Goal: Task Accomplishment & Management: Manage account settings

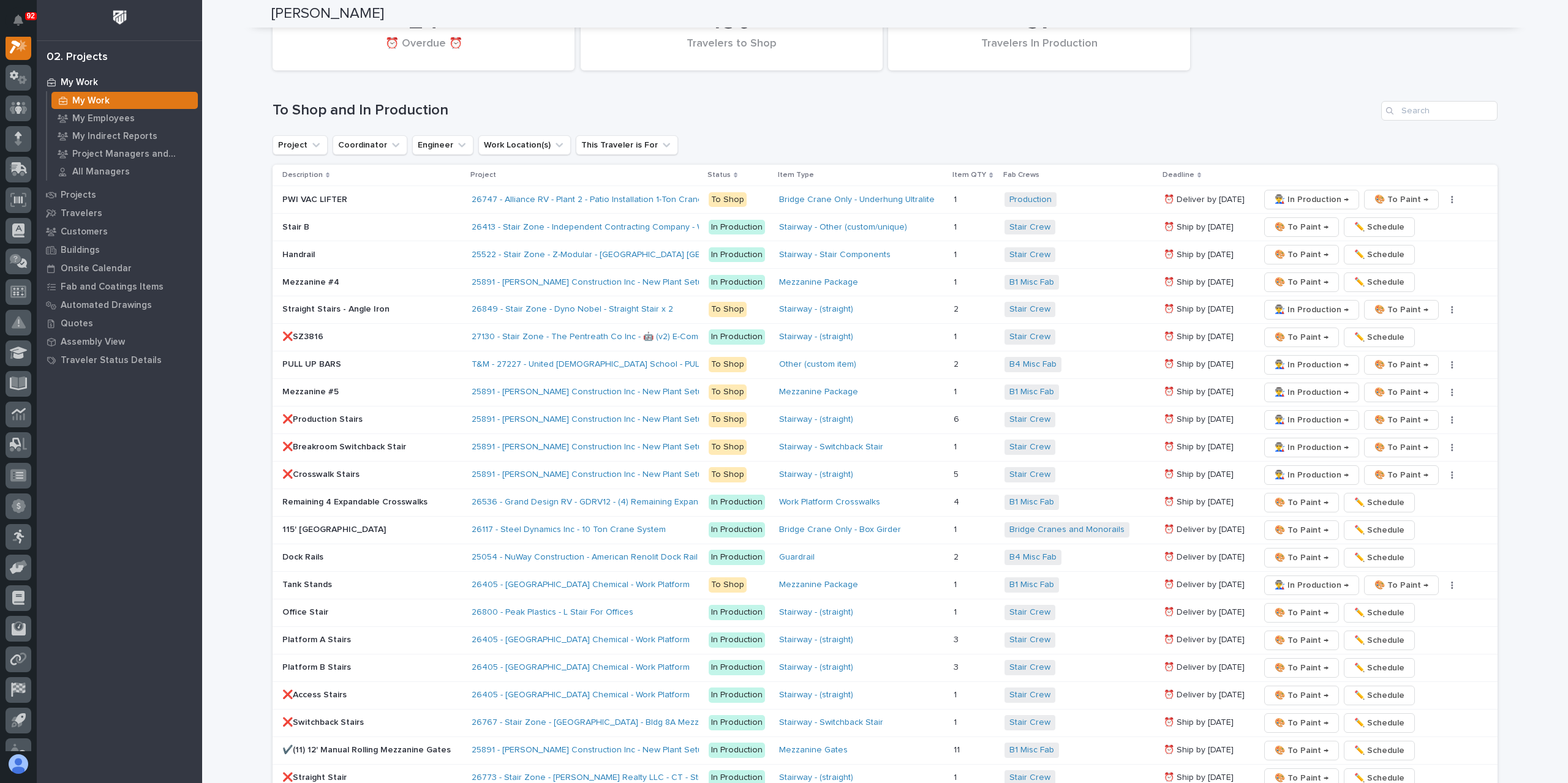
scroll to position [1531, 0]
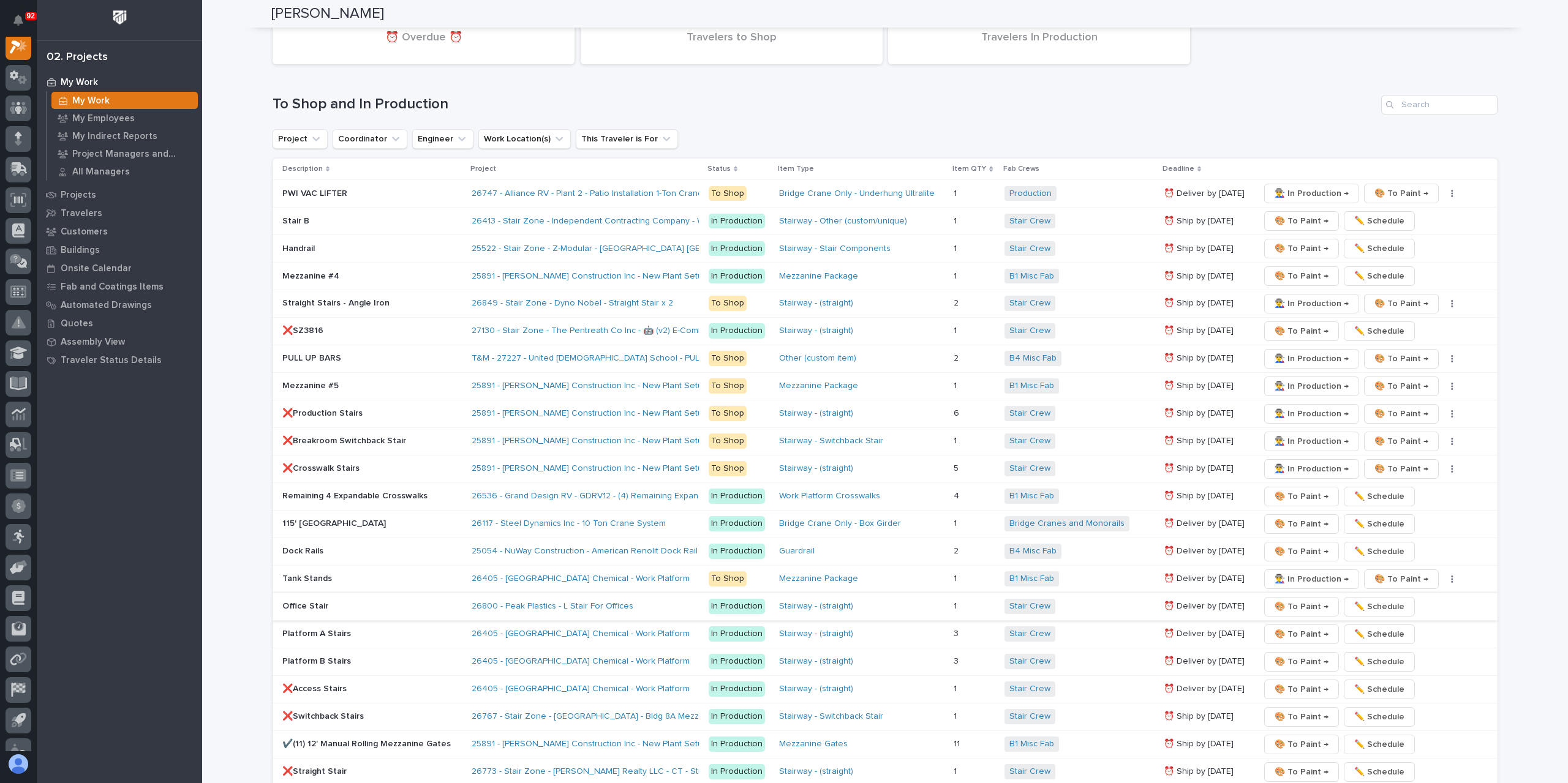
click at [1284, 599] on span "🎨 To Paint →" at bounding box center [1301, 606] width 54 height 15
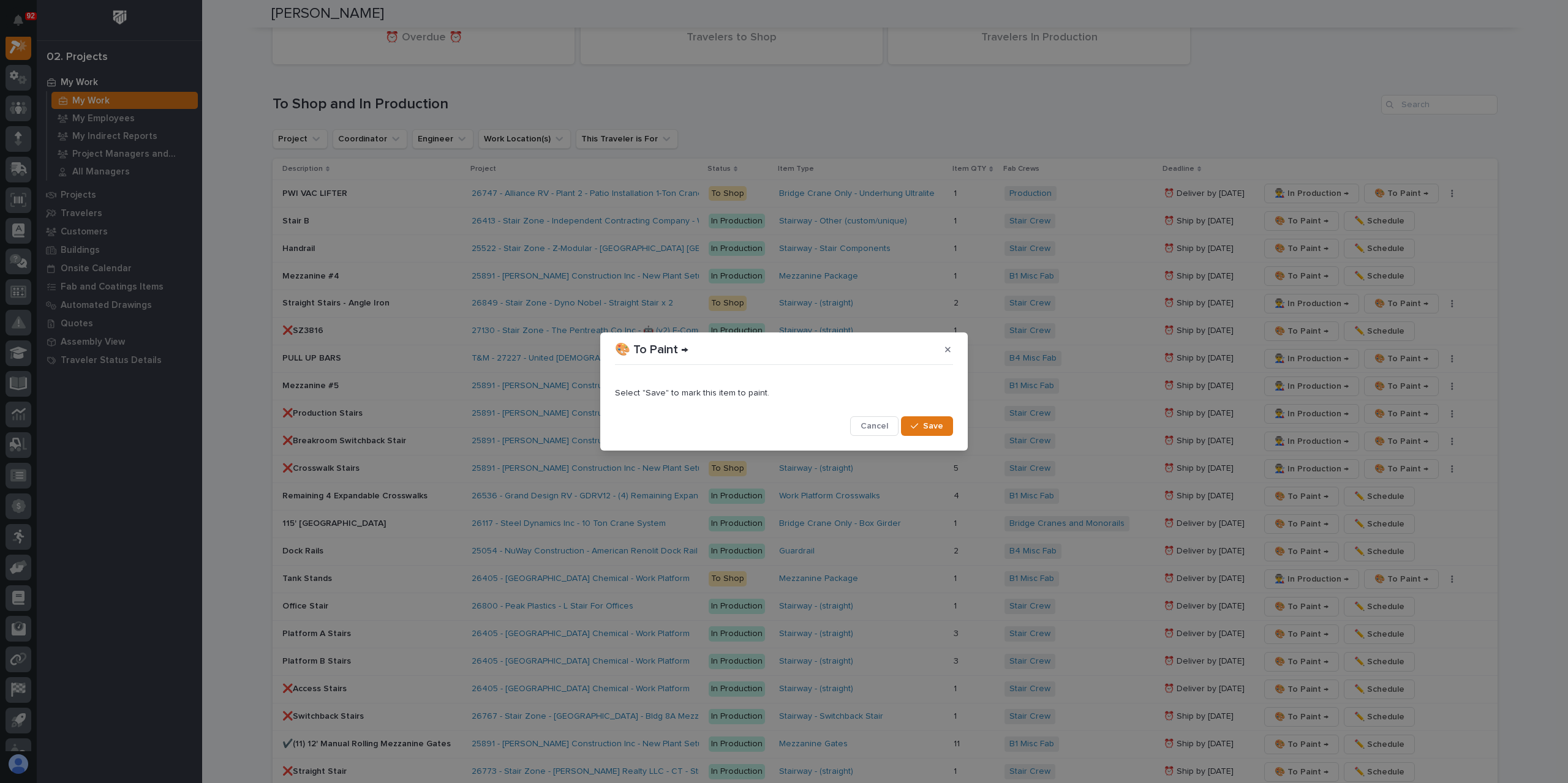
click at [949, 421] on button "Save" at bounding box center [926, 427] width 52 height 20
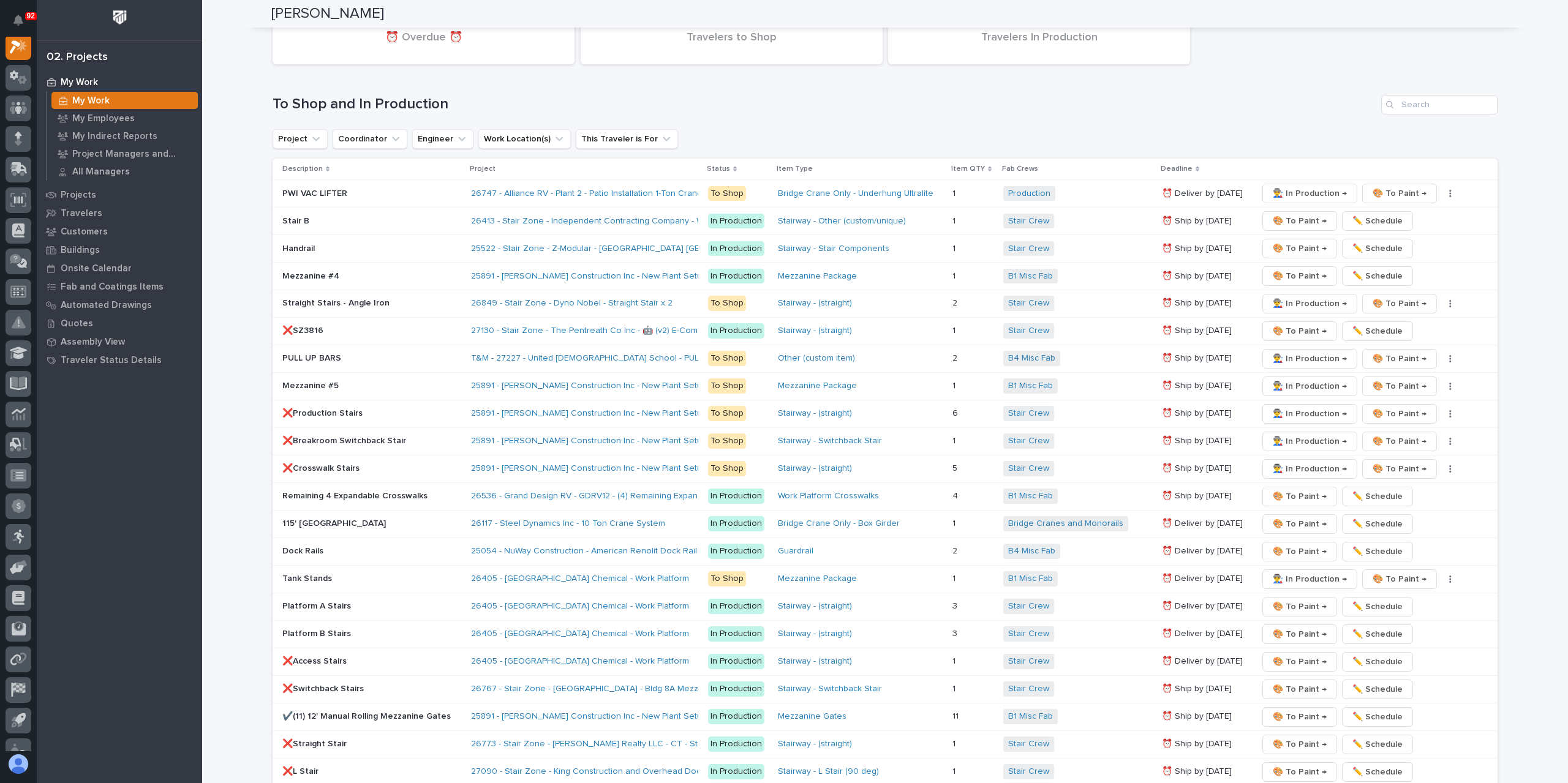
scroll to position [1742, 0]
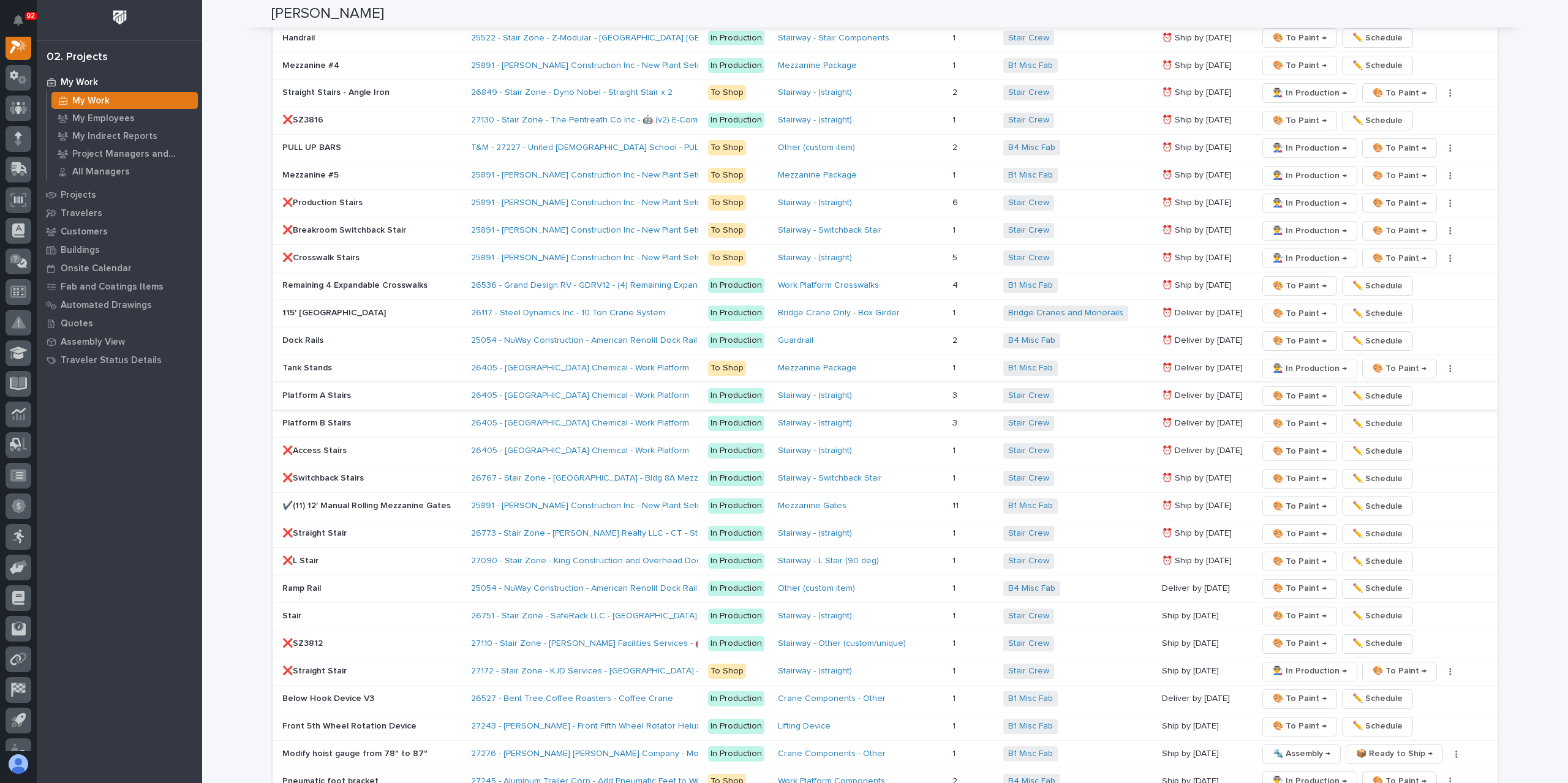
click at [1280, 389] on span "🎨 To Paint →" at bounding box center [1299, 396] width 54 height 15
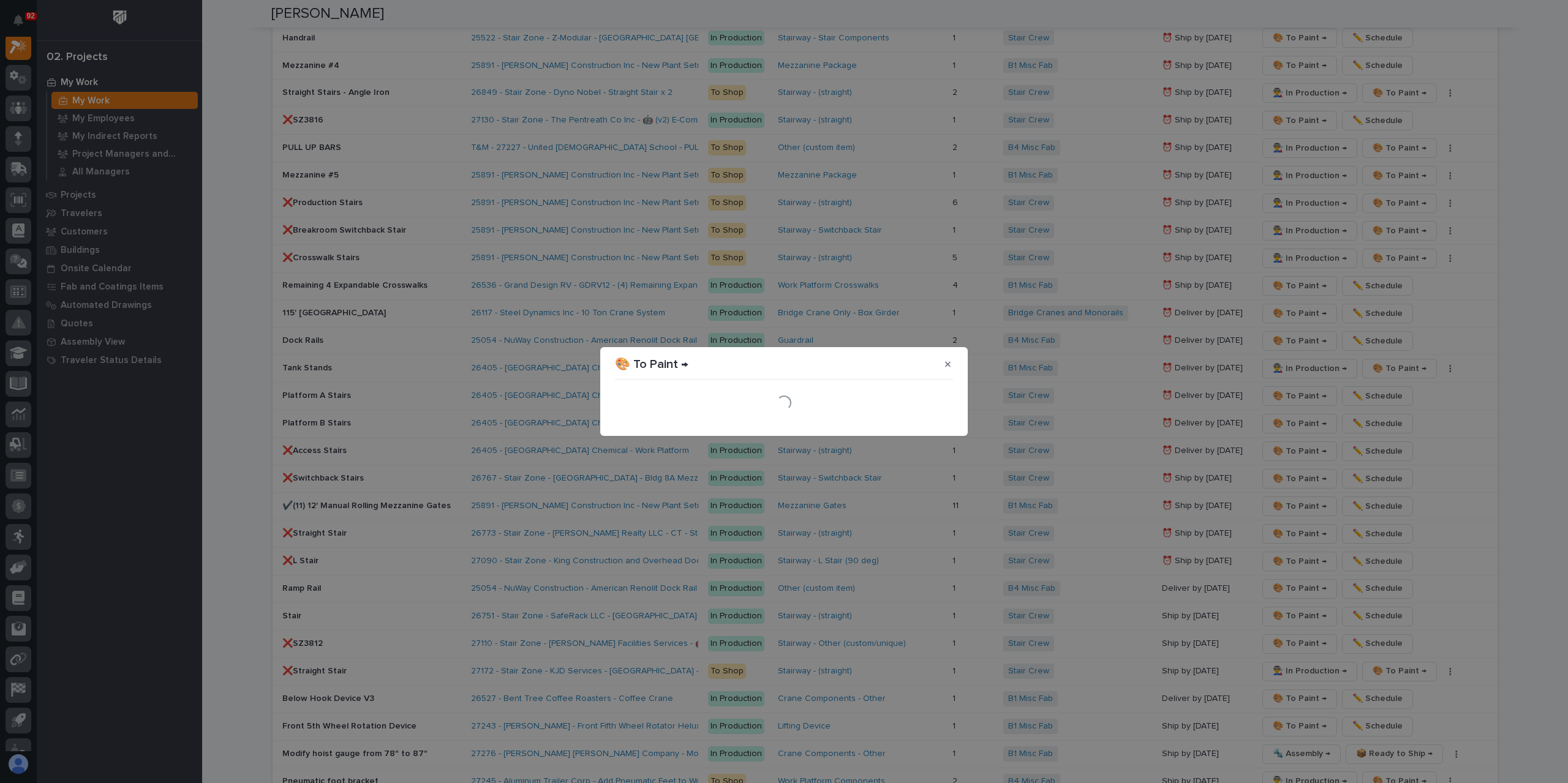
click at [946, 426] on section "🎨 To Paint → Loading..." at bounding box center [784, 392] width 367 height 89
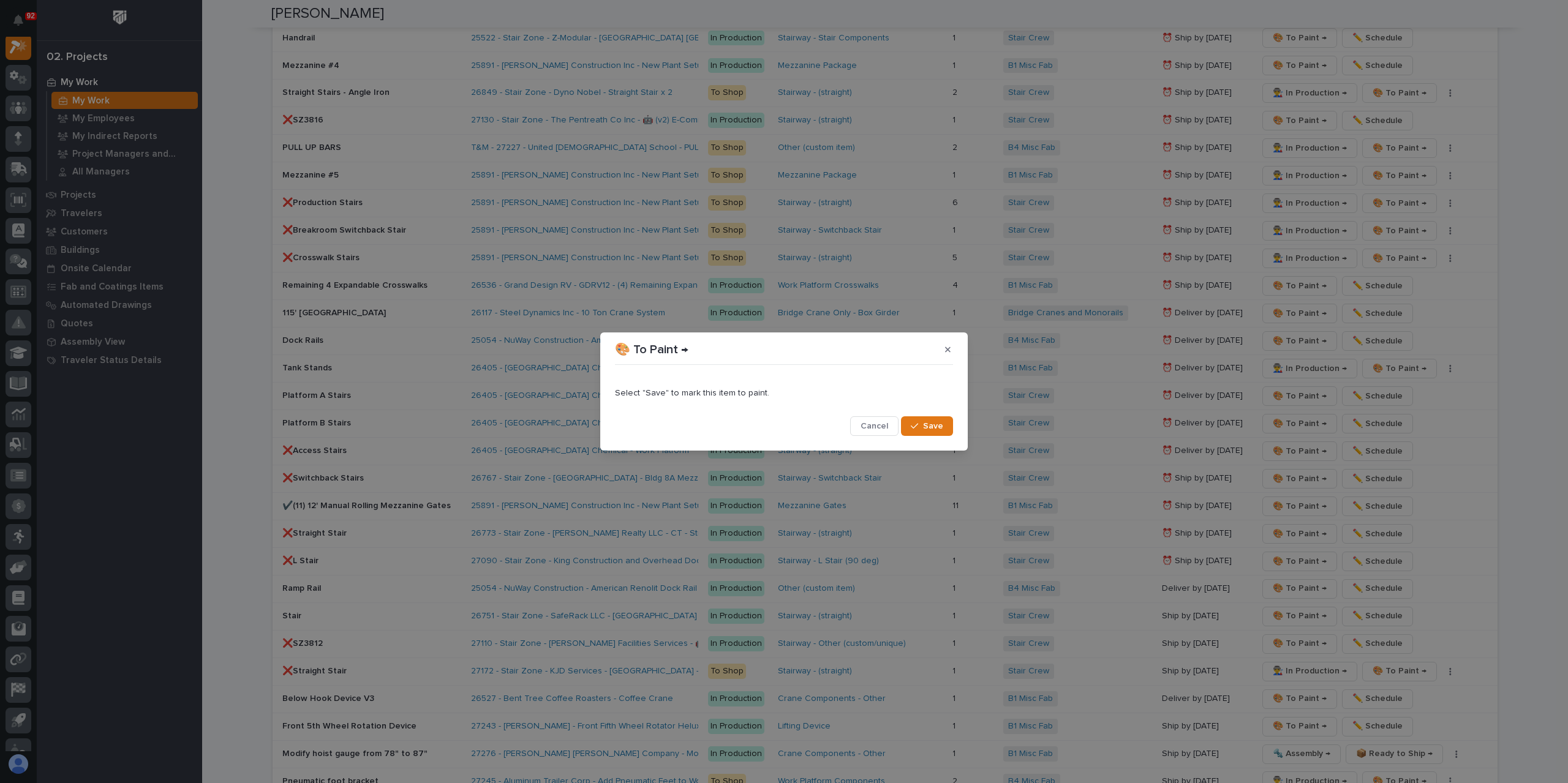
click at [946, 426] on button "Save" at bounding box center [926, 427] width 52 height 20
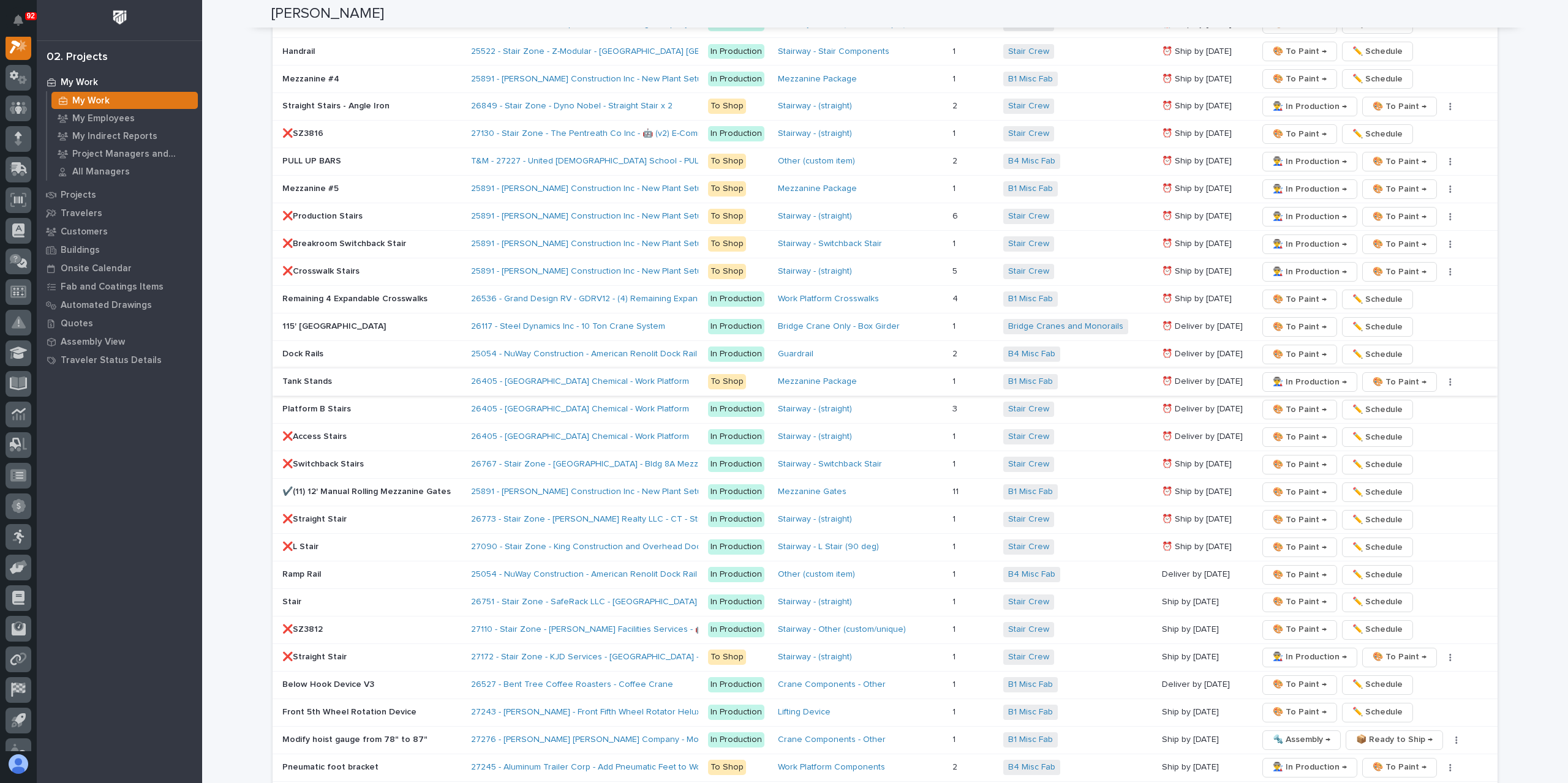
scroll to position [1756, 0]
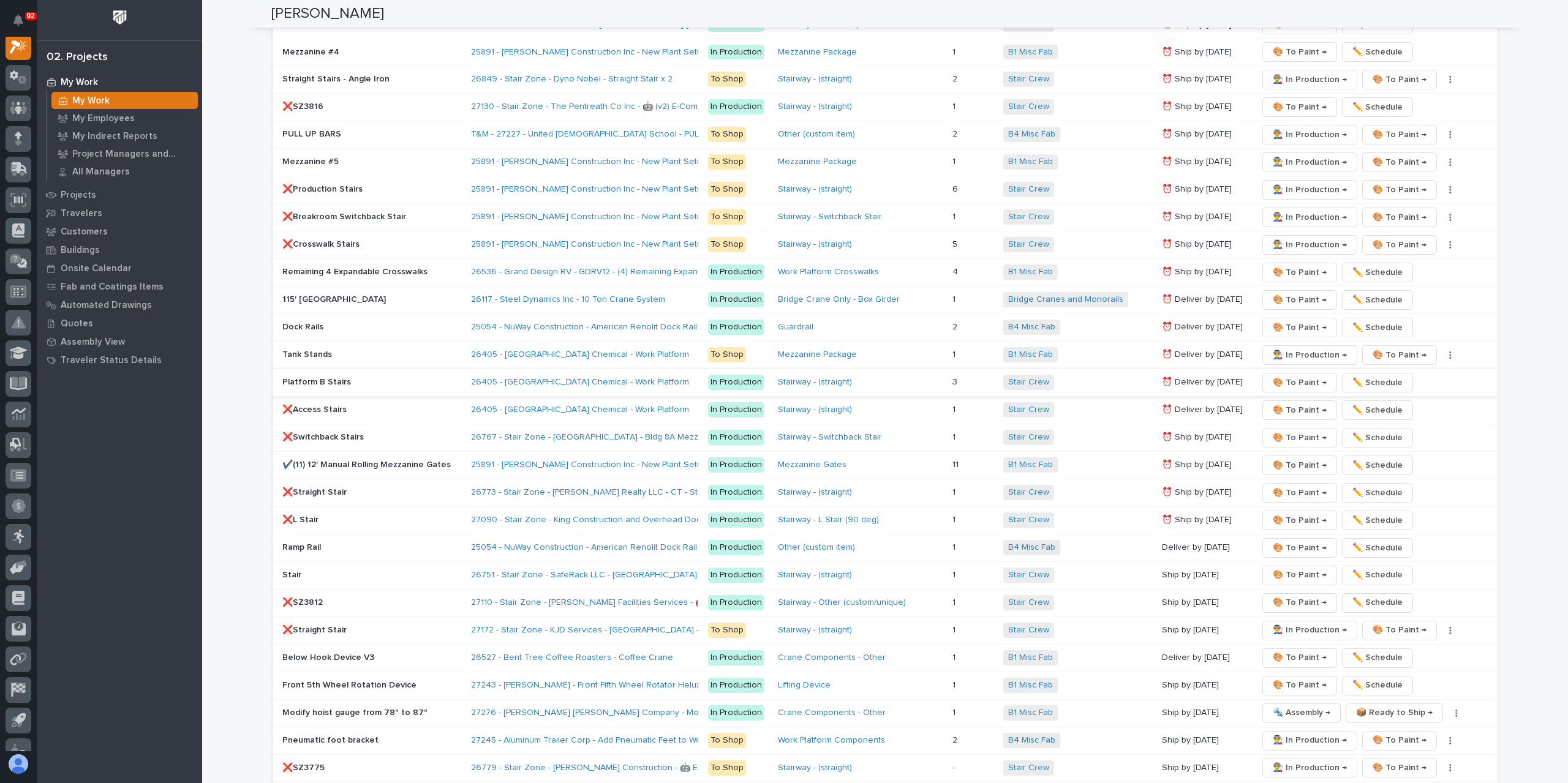
click at [1285, 375] on span "🎨 To Paint →" at bounding box center [1299, 382] width 54 height 15
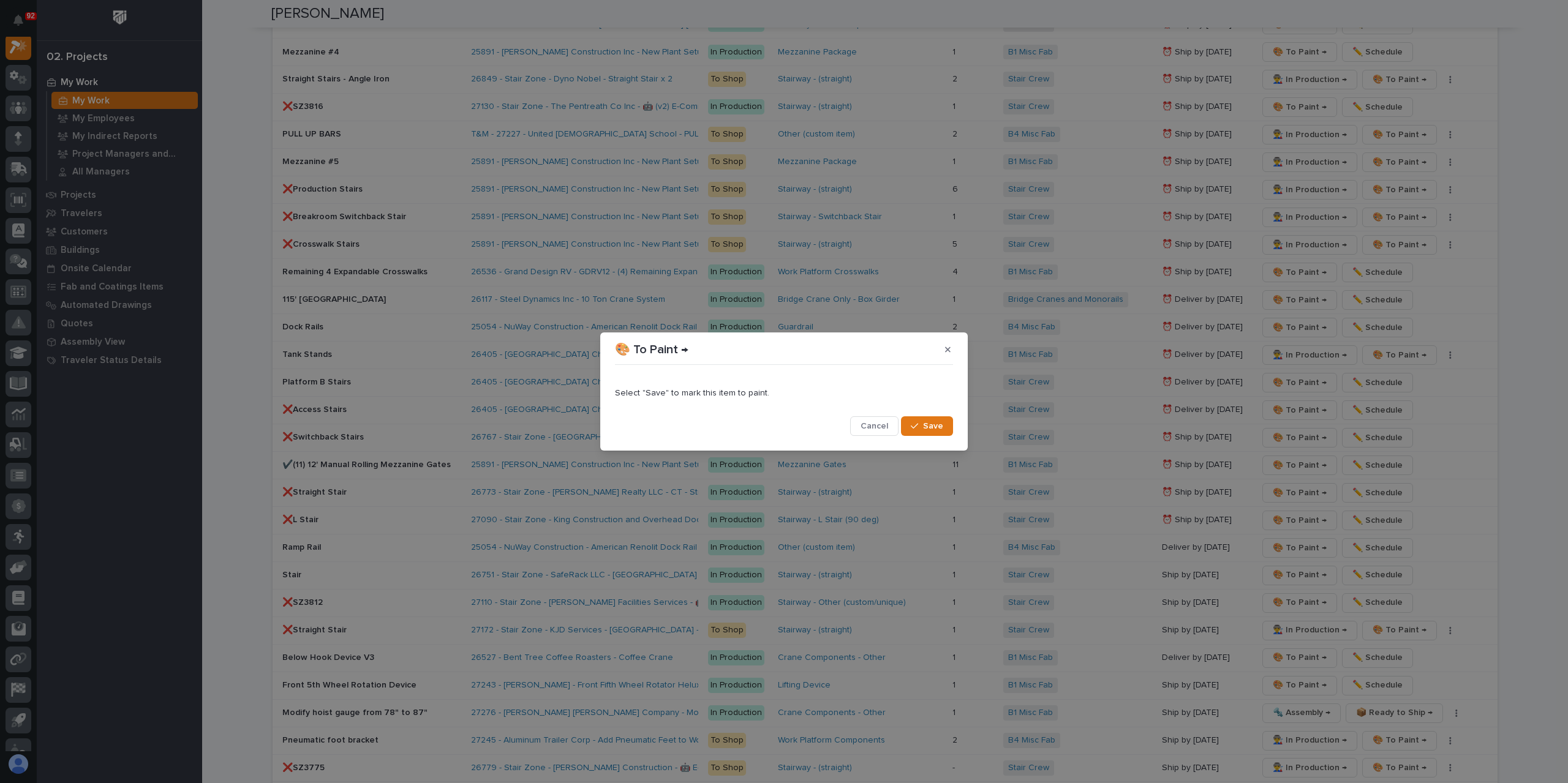
click at [928, 420] on button "Save" at bounding box center [926, 427] width 52 height 20
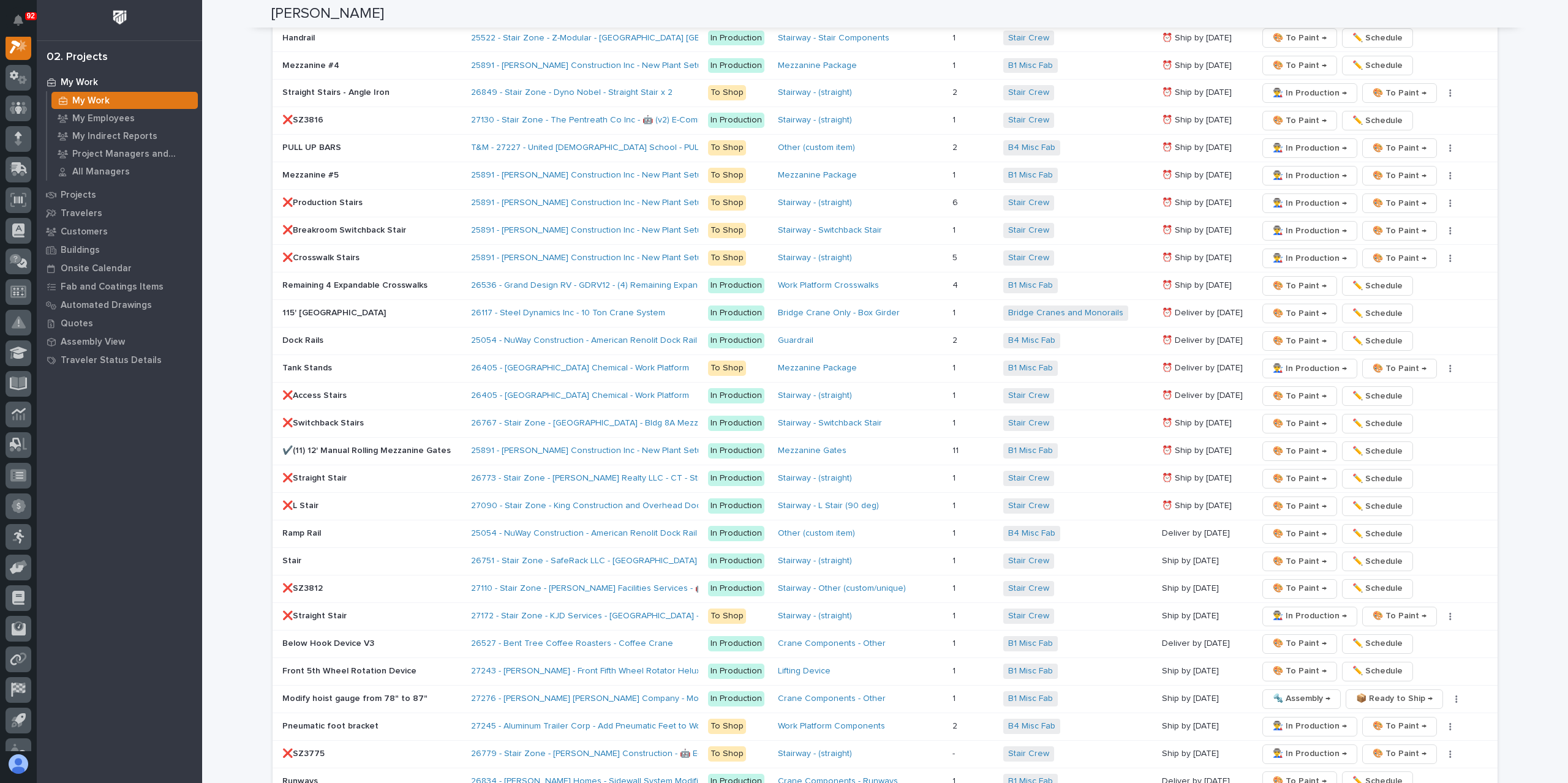
scroll to position [1769, 0]
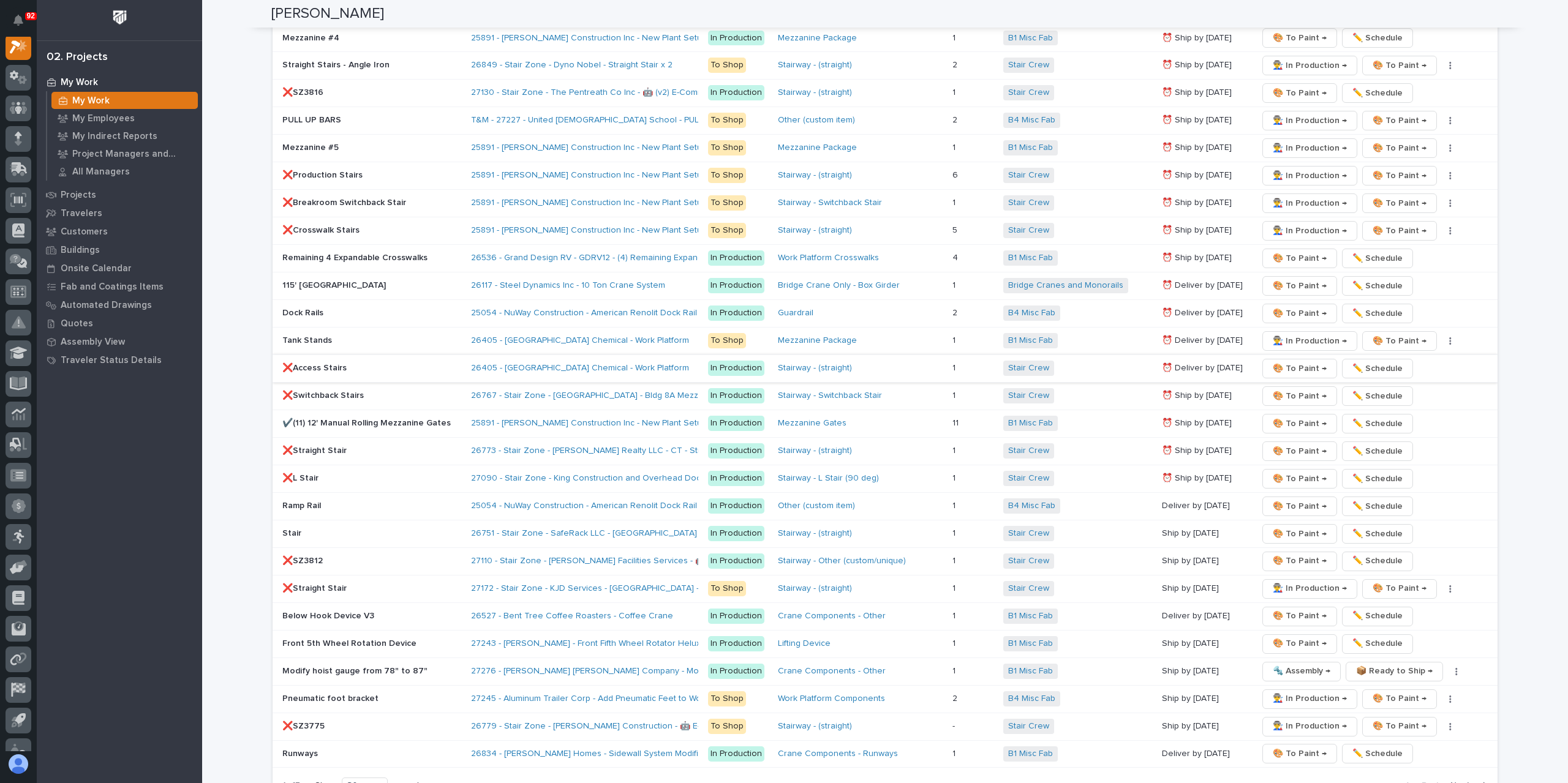
click at [1275, 361] on span "🎨 To Paint →" at bounding box center [1299, 368] width 54 height 15
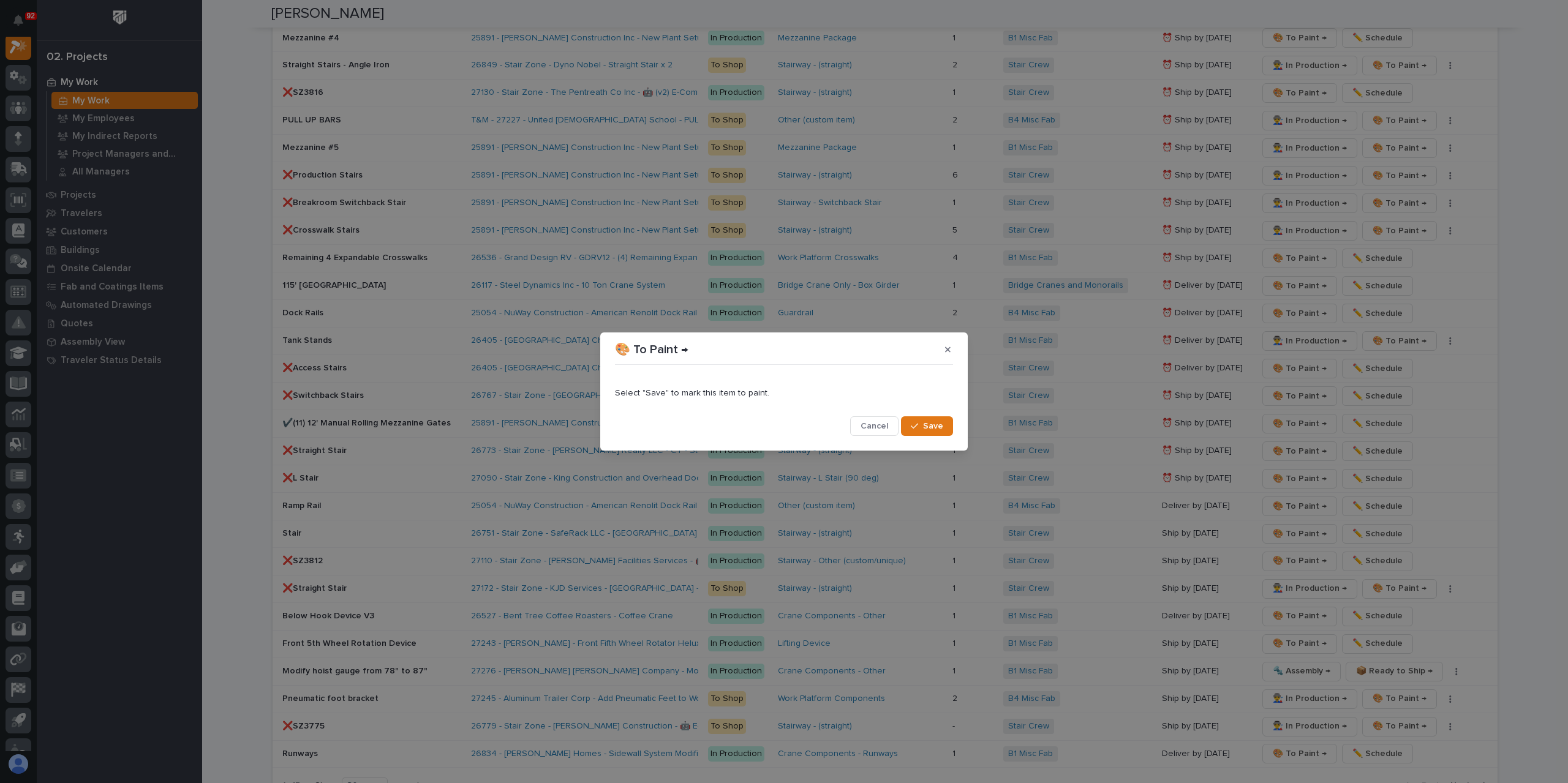
click at [933, 419] on button "Save" at bounding box center [926, 427] width 52 height 20
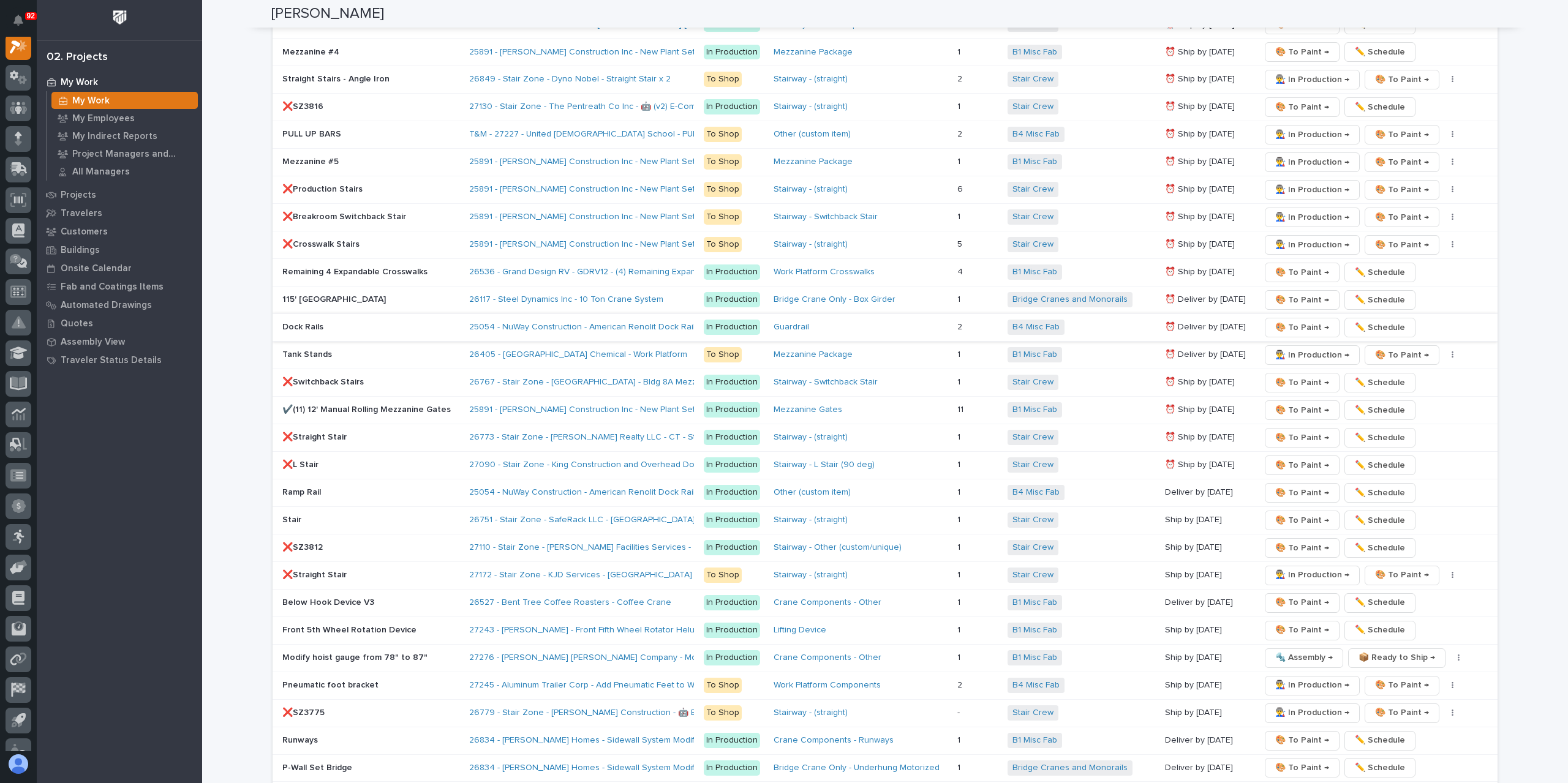
scroll to position [1783, 0]
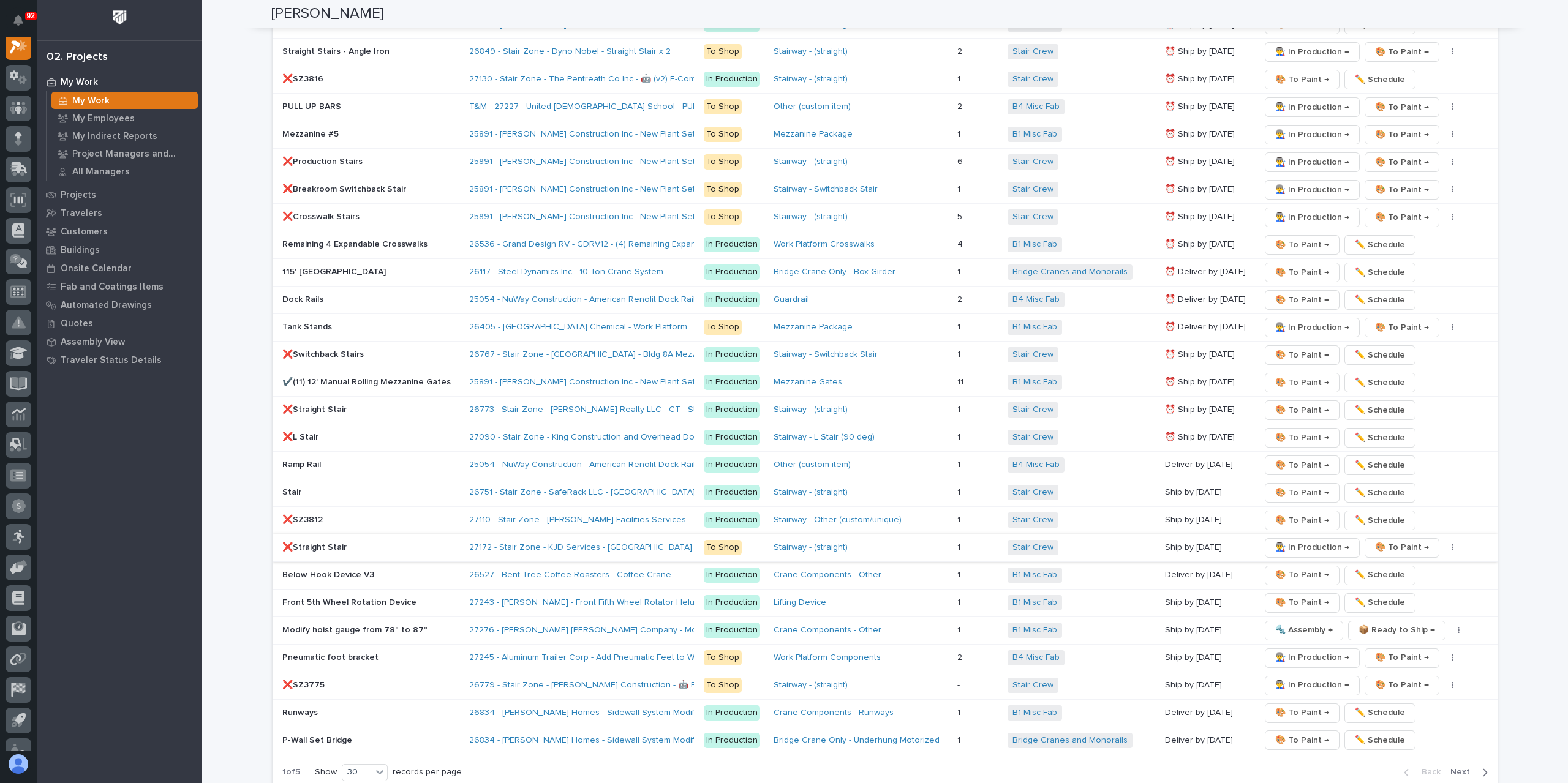
click at [1287, 540] on span "👨‍🏭 In Production →" at bounding box center [1311, 547] width 74 height 15
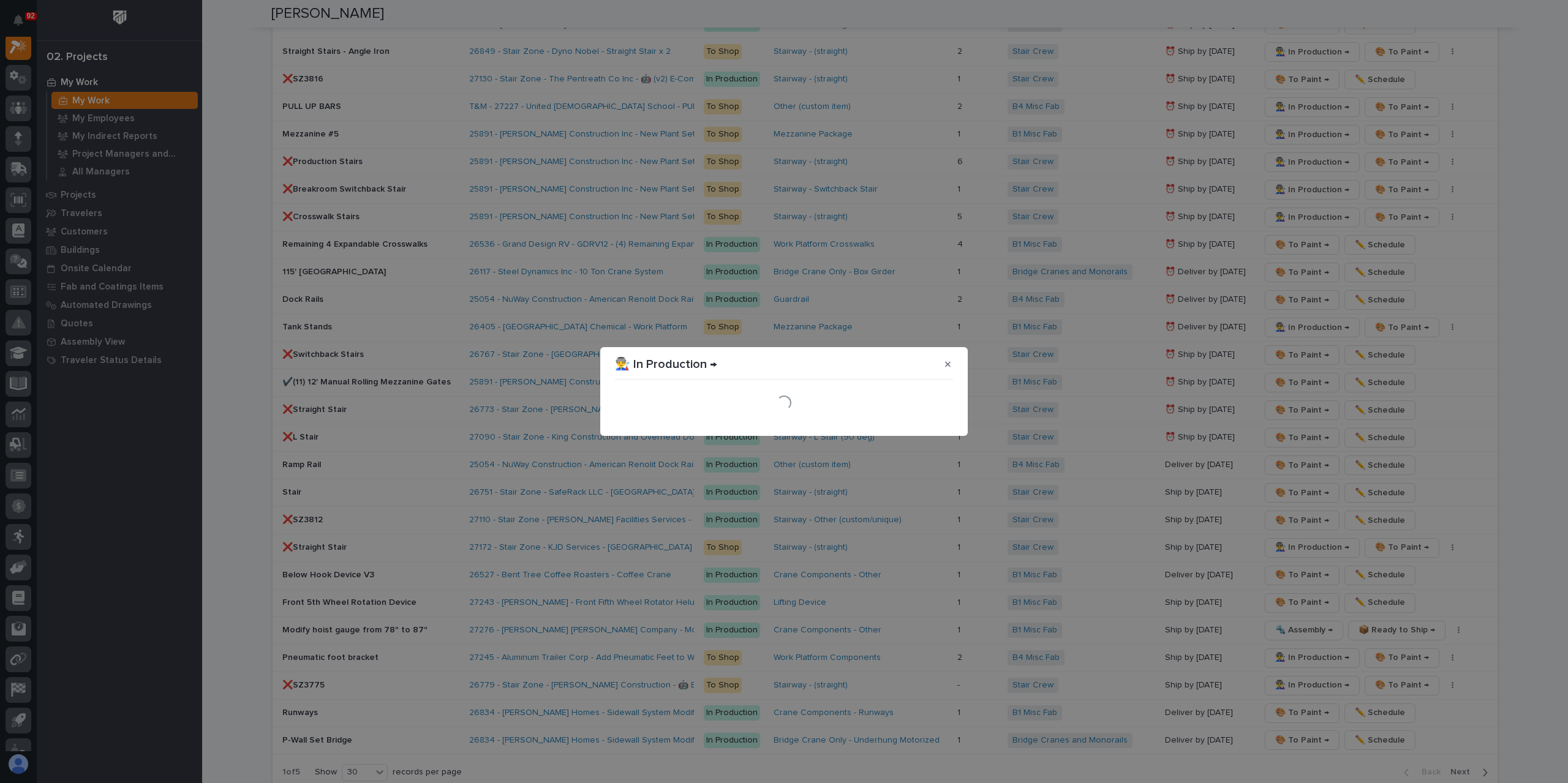
click at [928, 423] on div "Loading..." at bounding box center [784, 402] width 345 height 42
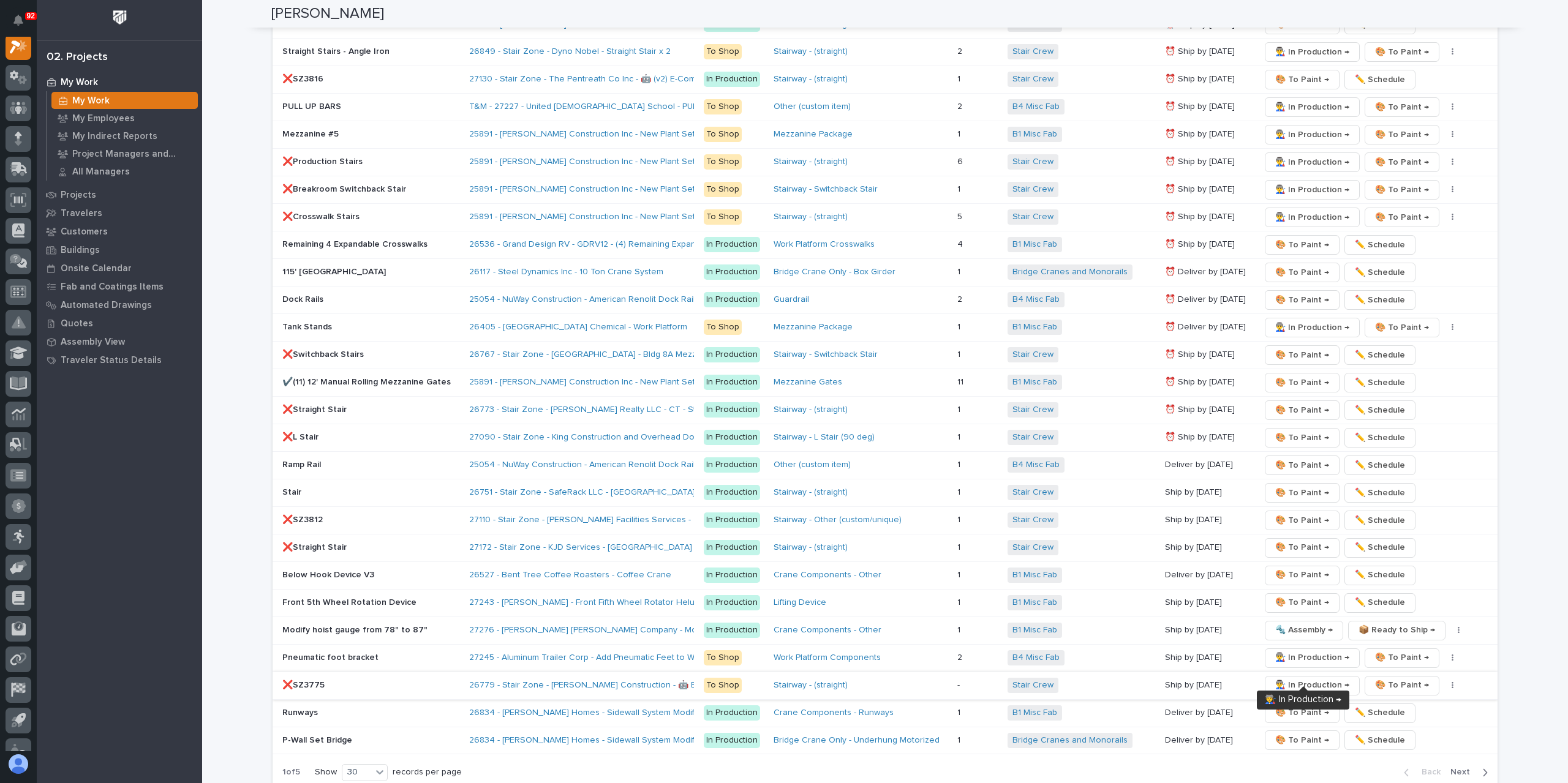
click at [1294, 678] on span "👨‍🏭 In Production →" at bounding box center [1311, 685] width 74 height 15
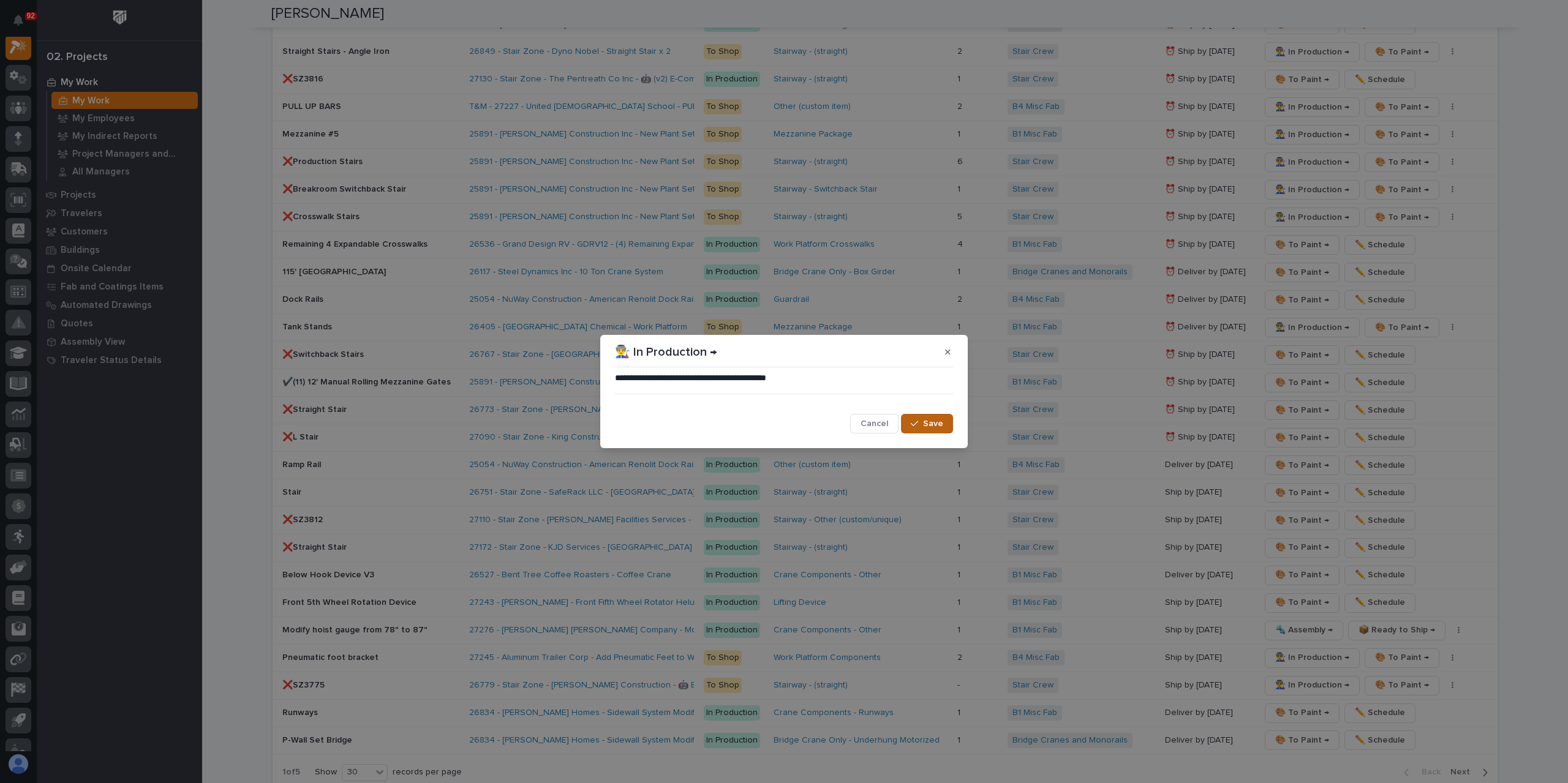
drag, startPoint x: 930, startPoint y: 423, endPoint x: 937, endPoint y: 422, distance: 7.1
click at [936, 423] on span "Save" at bounding box center [933, 424] width 20 height 11
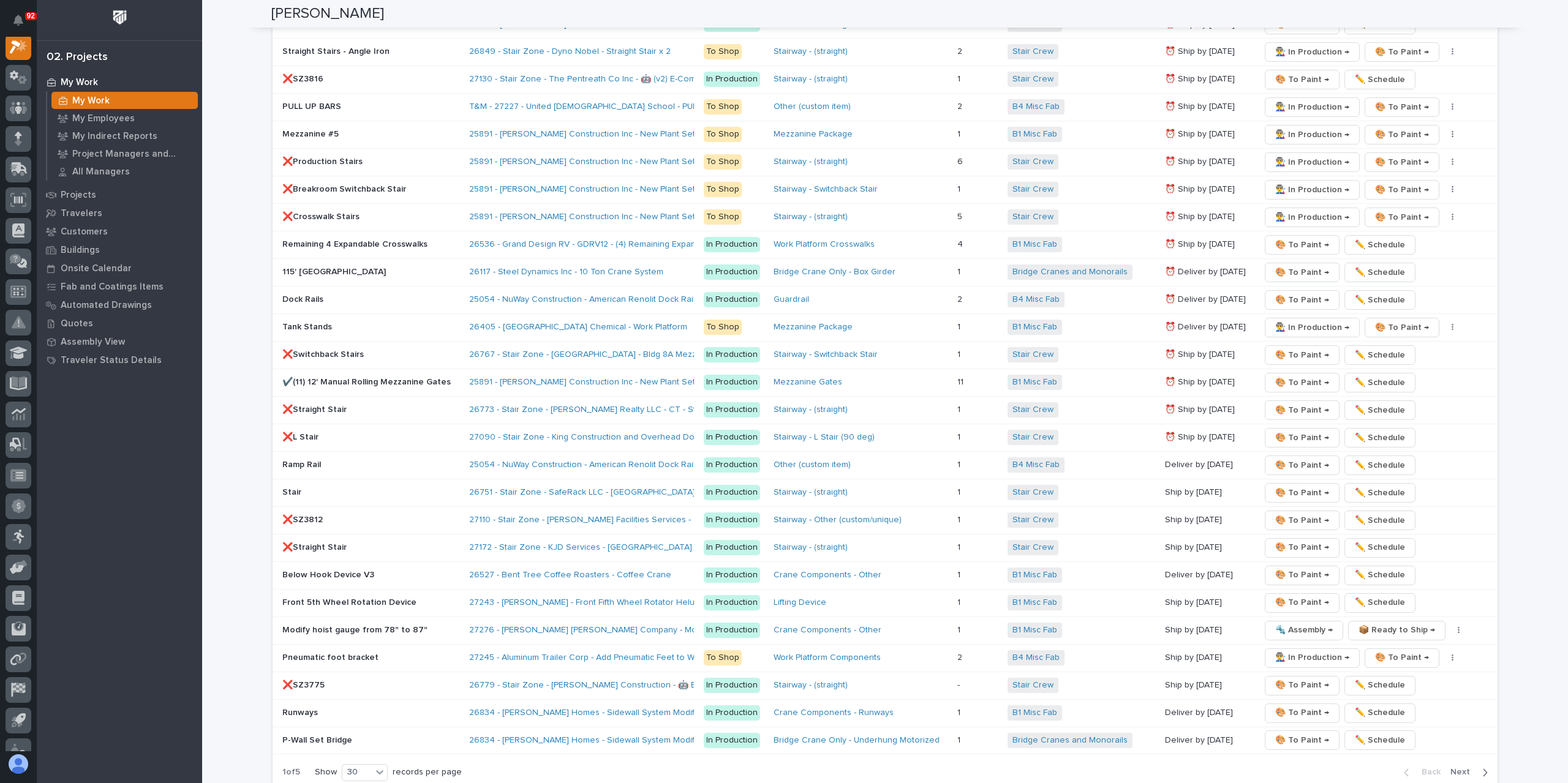
click at [1456, 767] on span "Next" at bounding box center [1463, 772] width 27 height 11
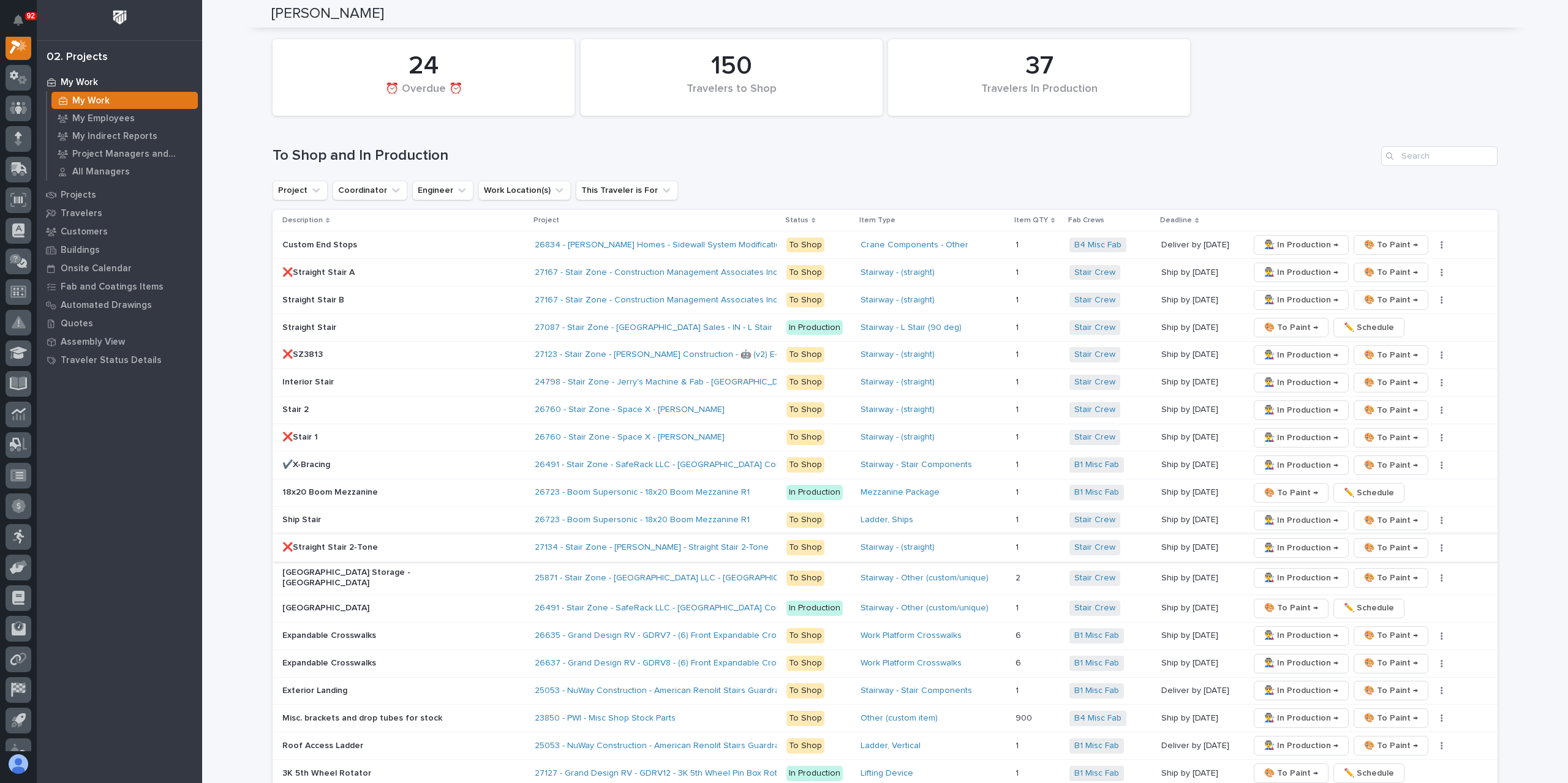
scroll to position [1477, 0]
click at [1264, 351] on span "👨‍🏭 In Production →" at bounding box center [1300, 357] width 74 height 15
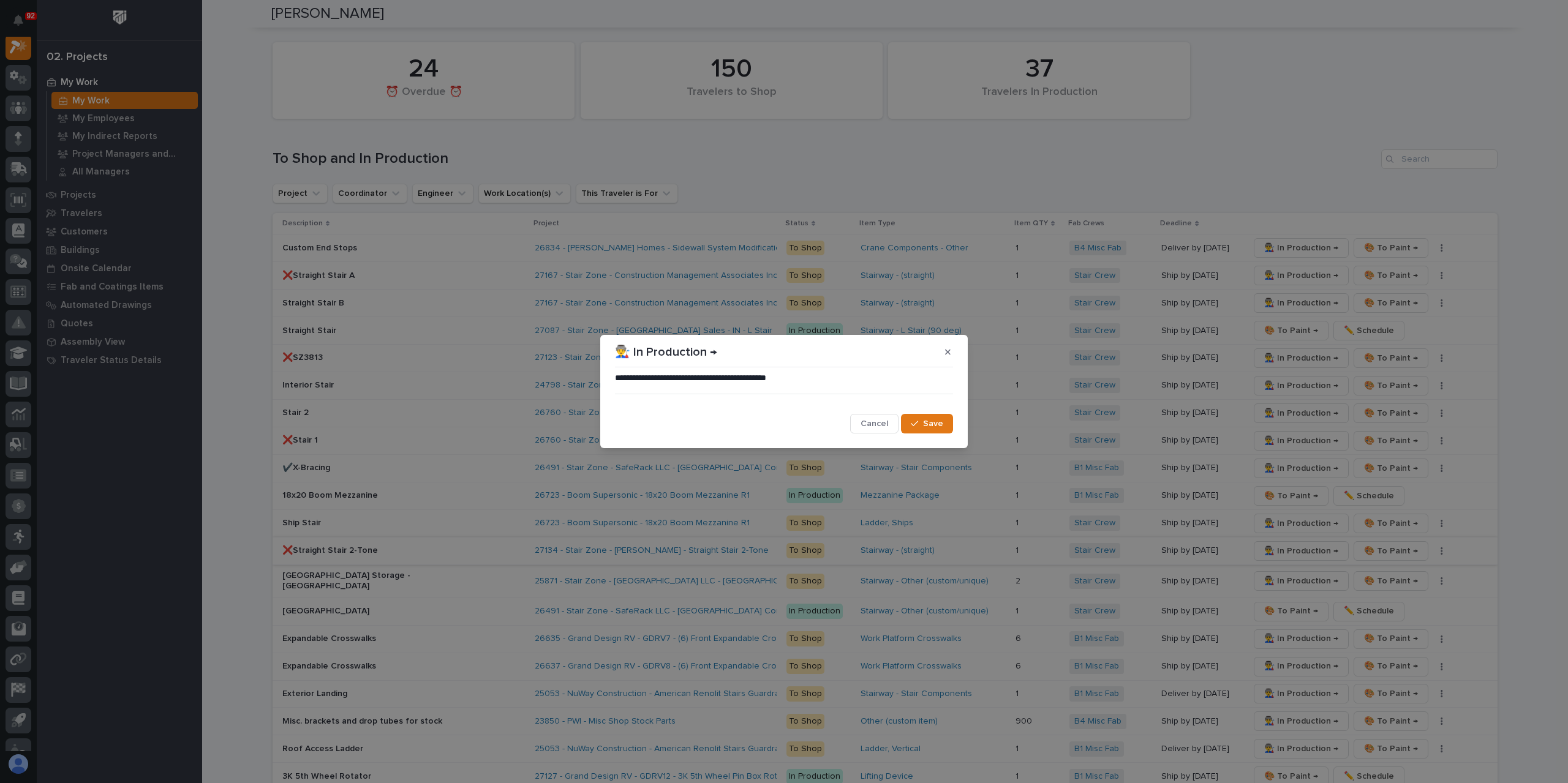
click at [928, 423] on span "Save" at bounding box center [933, 424] width 20 height 11
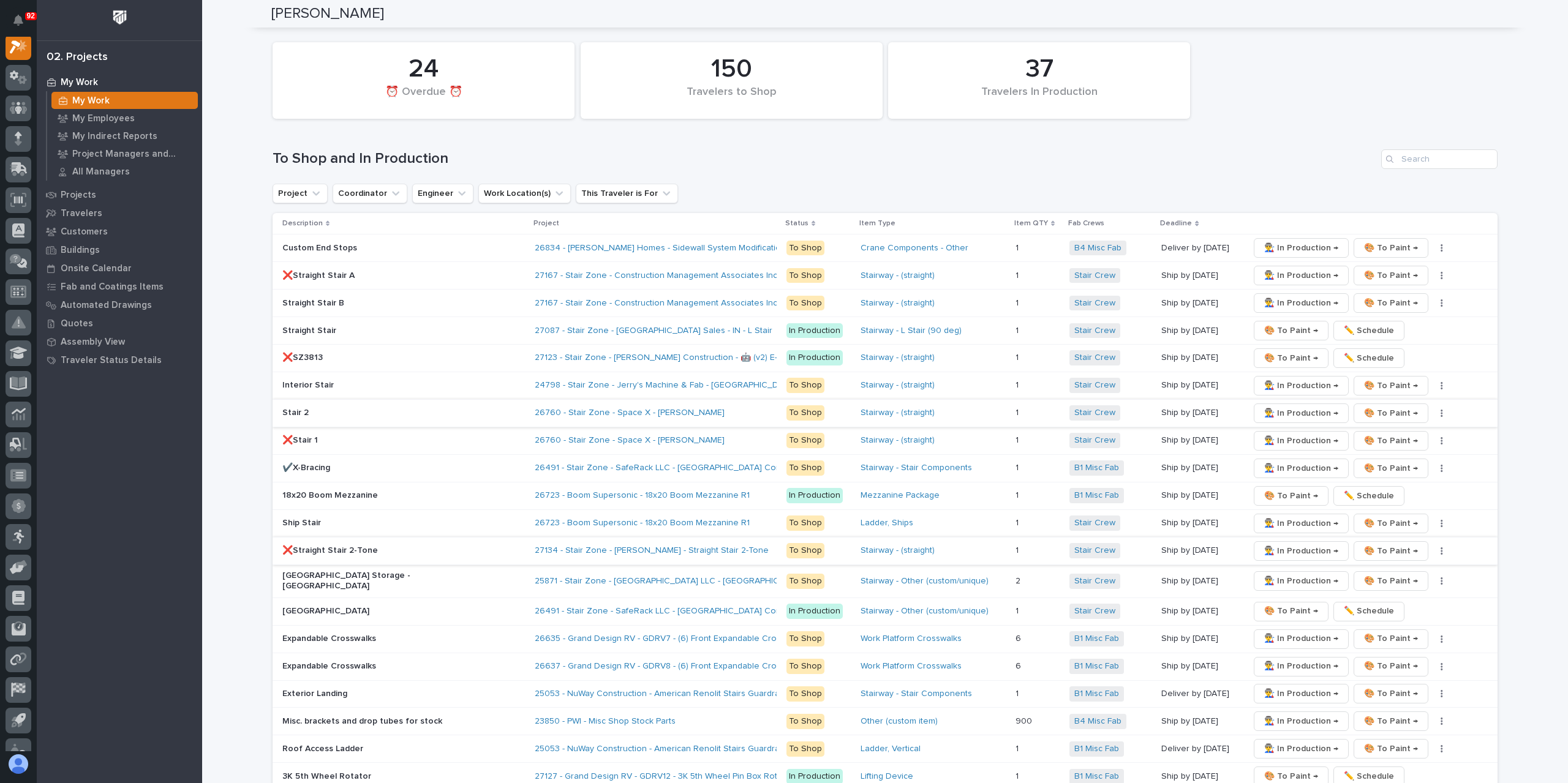
click at [1264, 406] on span "👨‍🏭 In Production →" at bounding box center [1300, 413] width 74 height 15
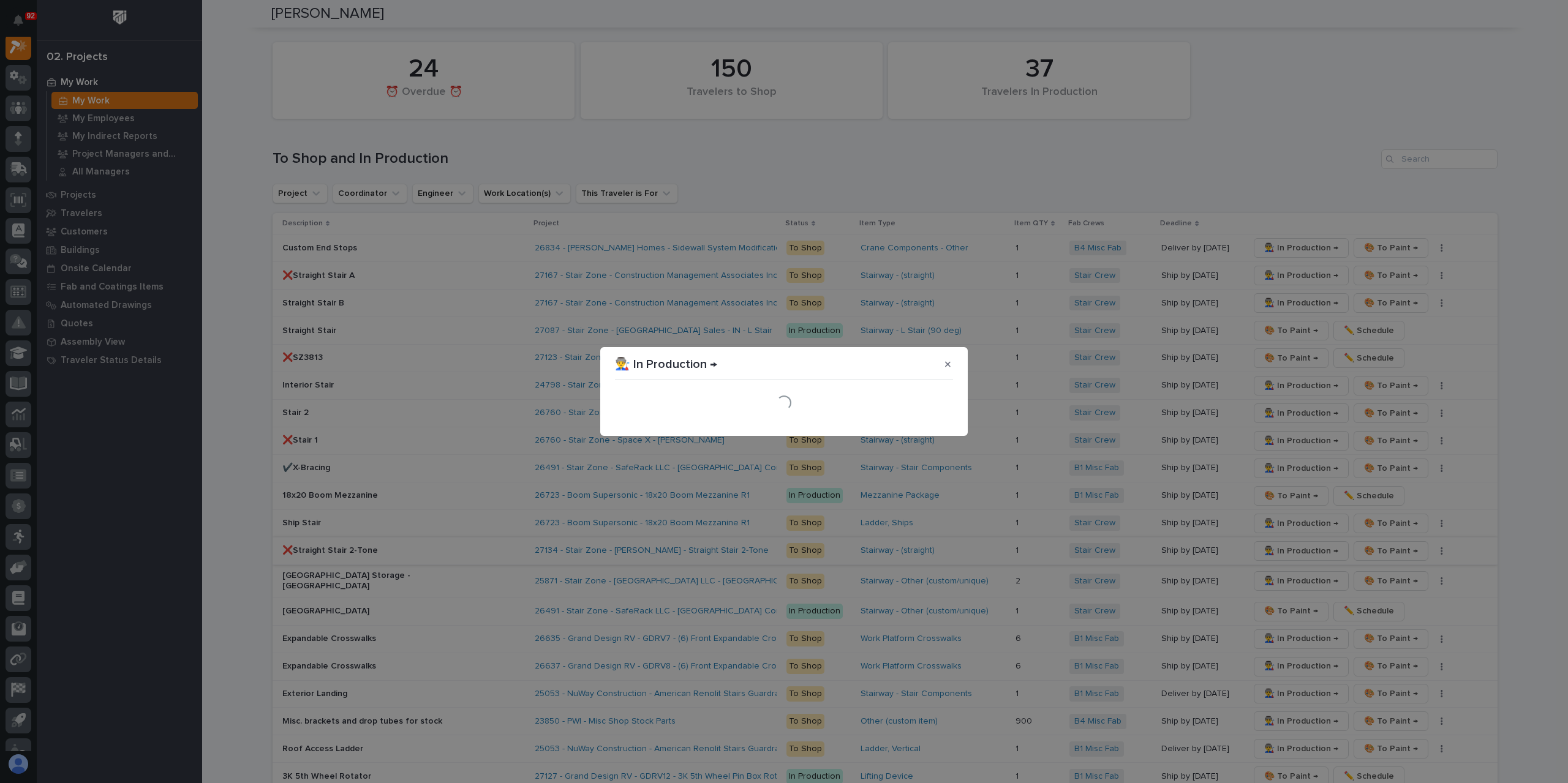
click at [938, 424] on div "Loading..." at bounding box center [784, 402] width 345 height 42
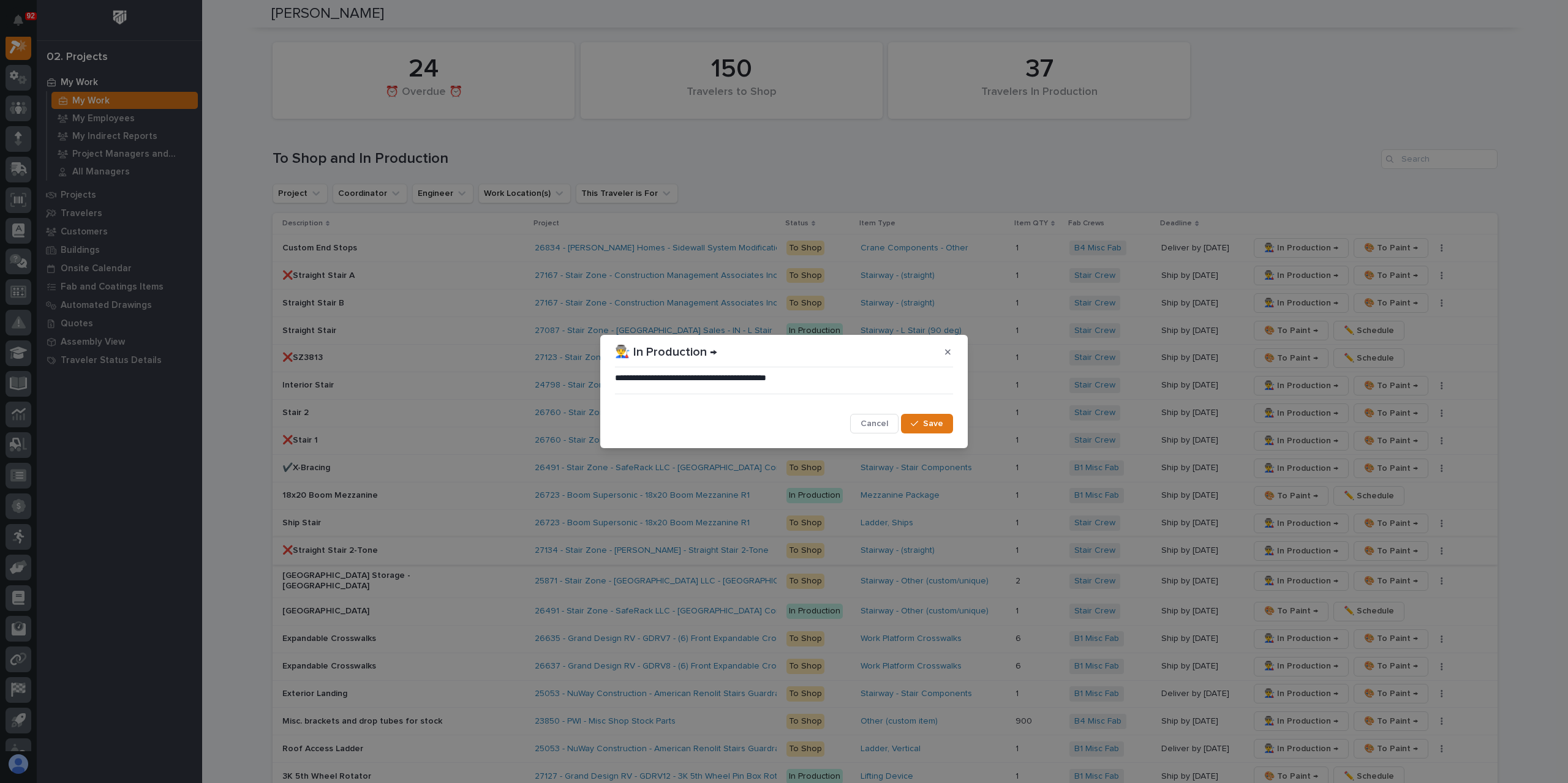
click at [938, 424] on span "Save" at bounding box center [933, 424] width 20 height 11
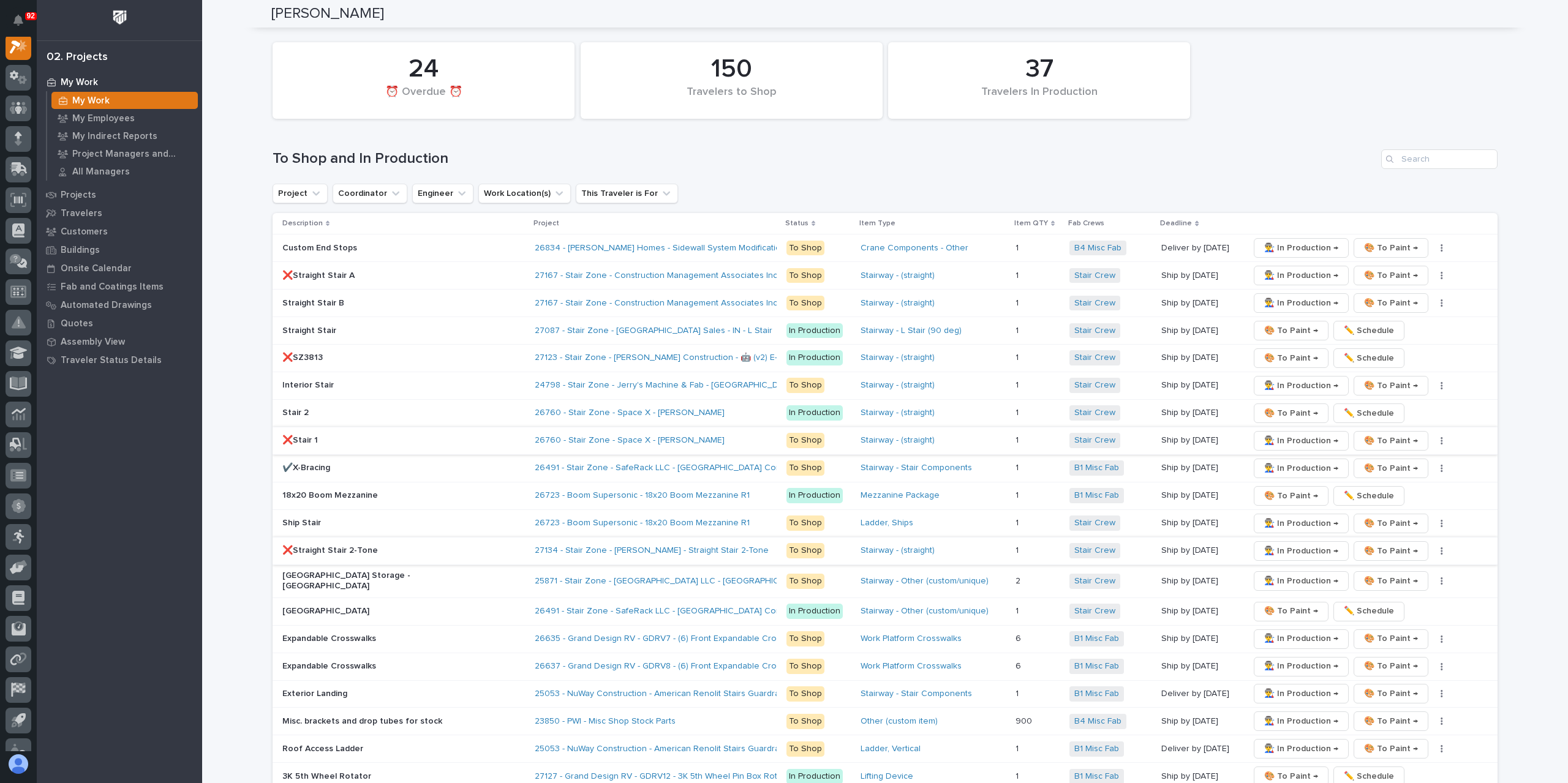
click at [1269, 433] on span "👨‍🏭 In Production →" at bounding box center [1300, 440] width 74 height 15
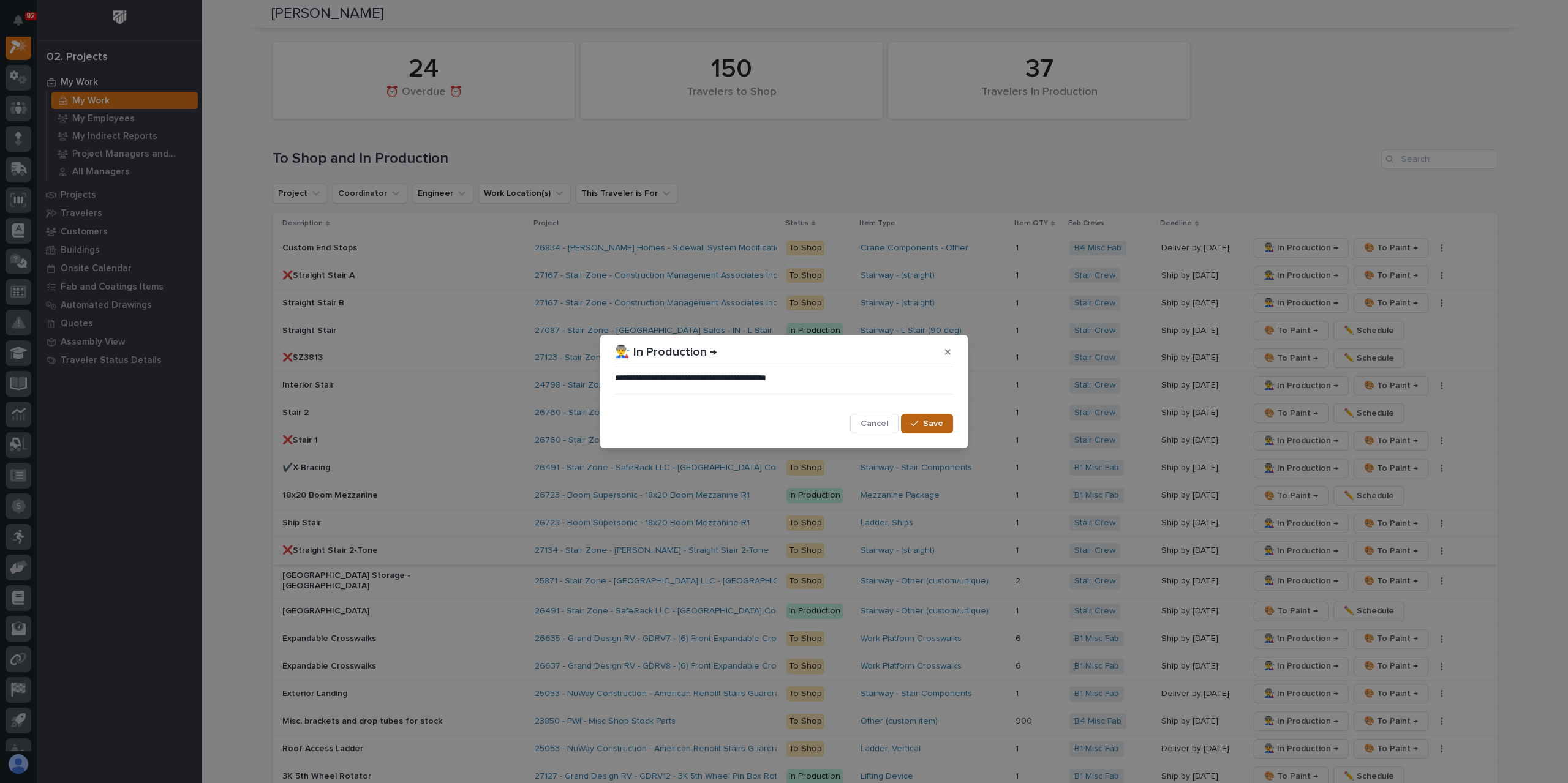
drag, startPoint x: 925, startPoint y: 424, endPoint x: 928, endPoint y: 399, distance: 25.2
click at [925, 424] on span "Save" at bounding box center [933, 424] width 20 height 11
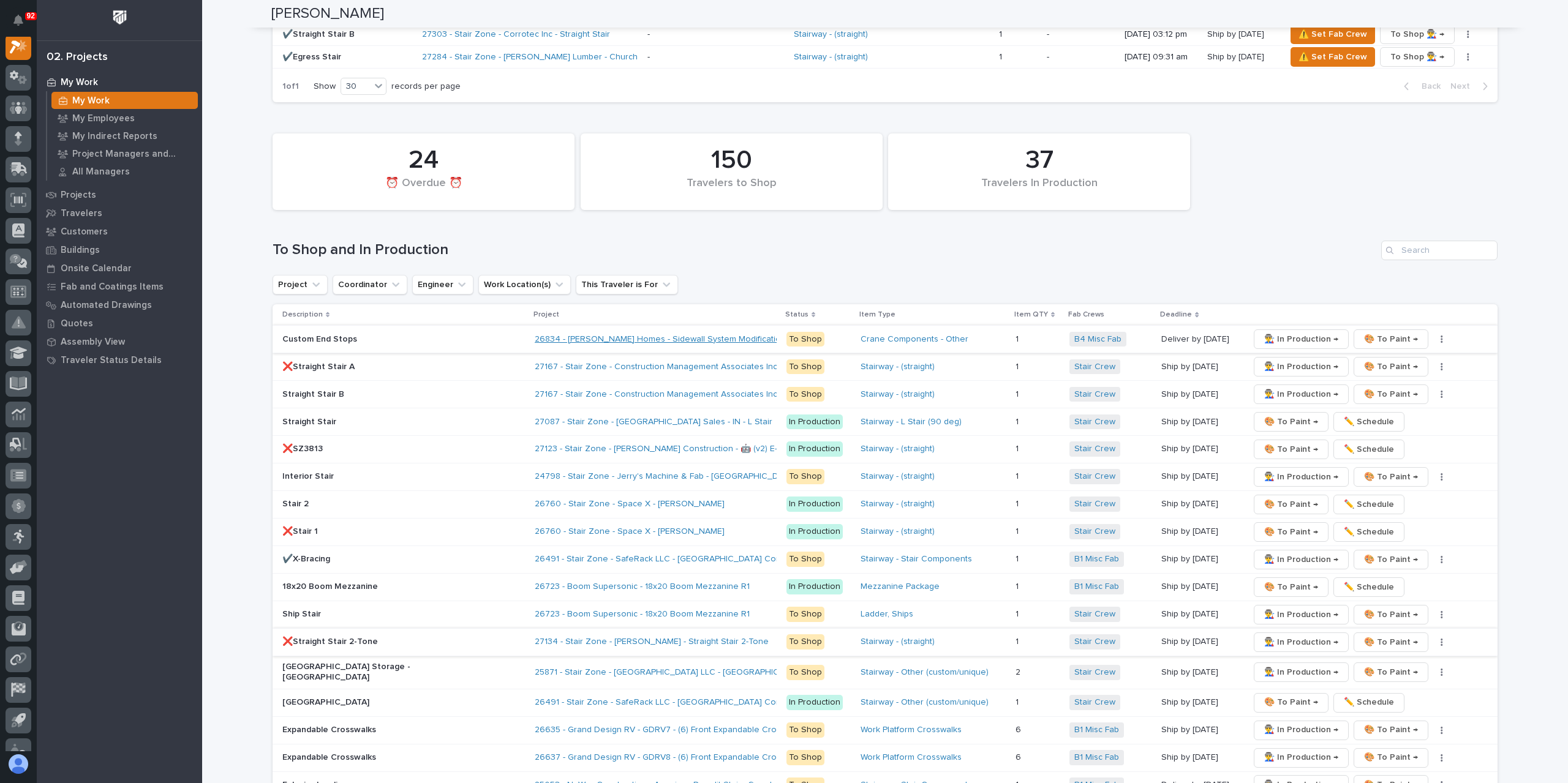
scroll to position [1231, 0]
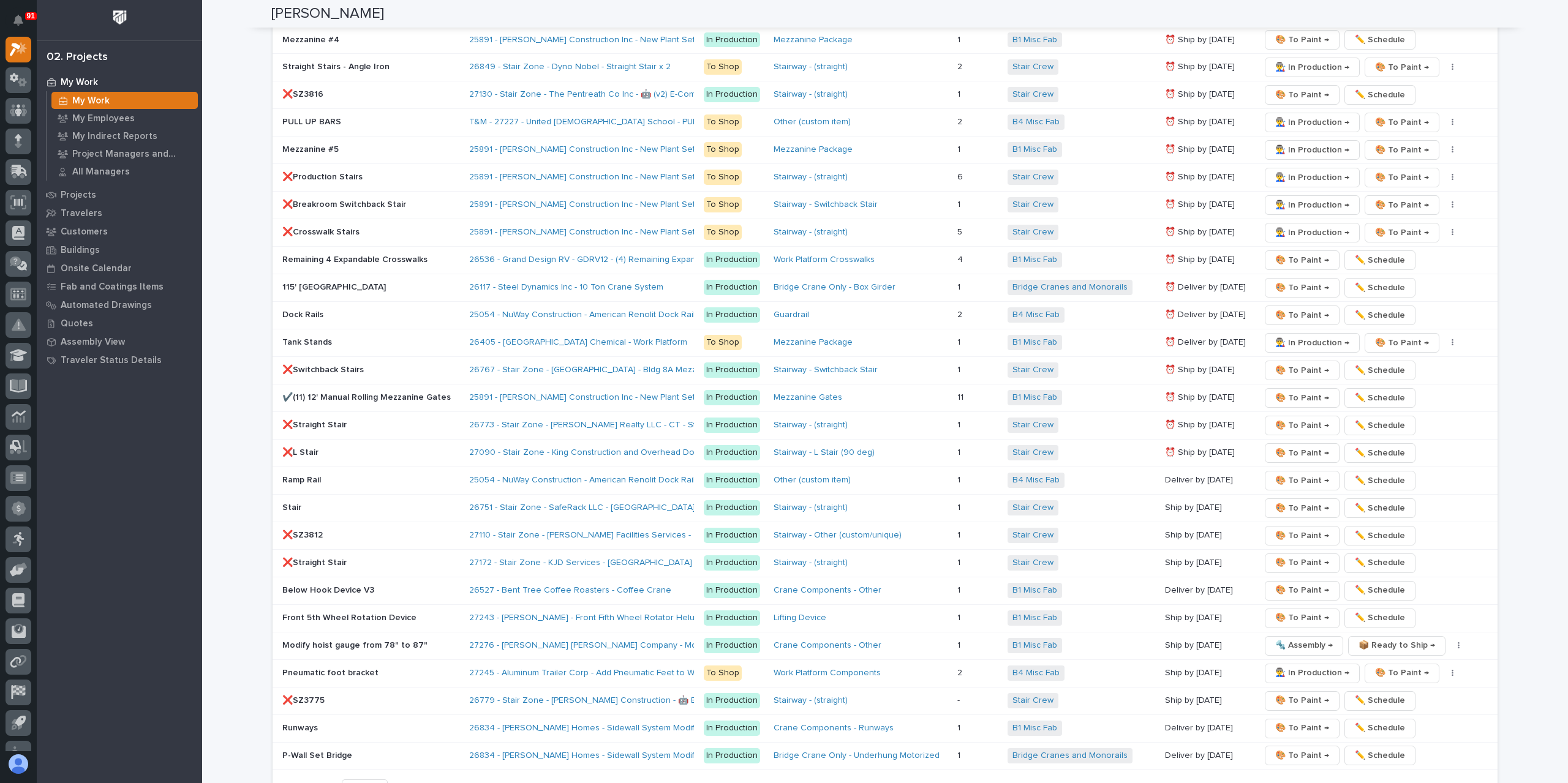
scroll to position [1838, 0]
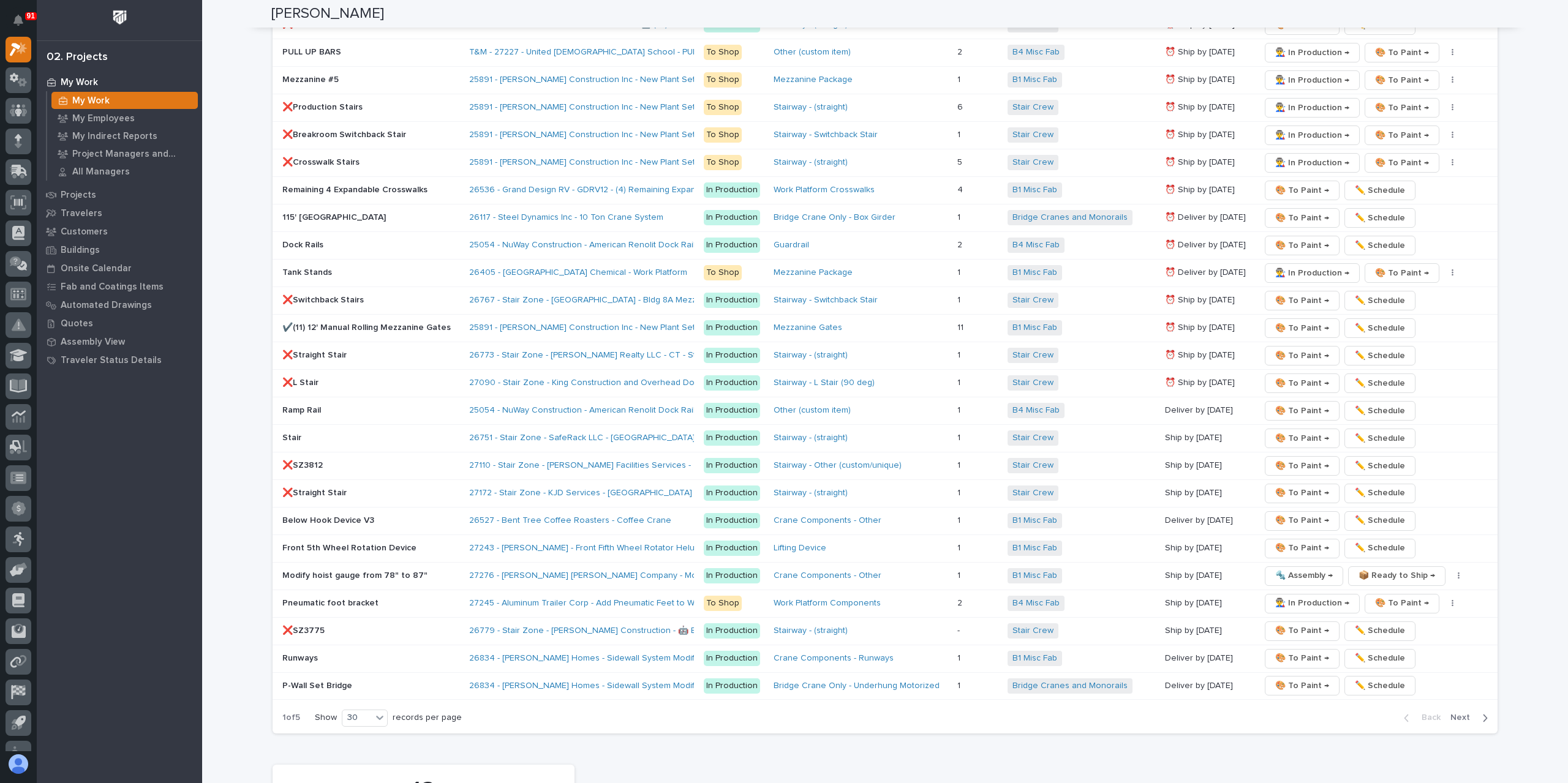
click at [1456, 712] on span "Next" at bounding box center [1463, 717] width 27 height 11
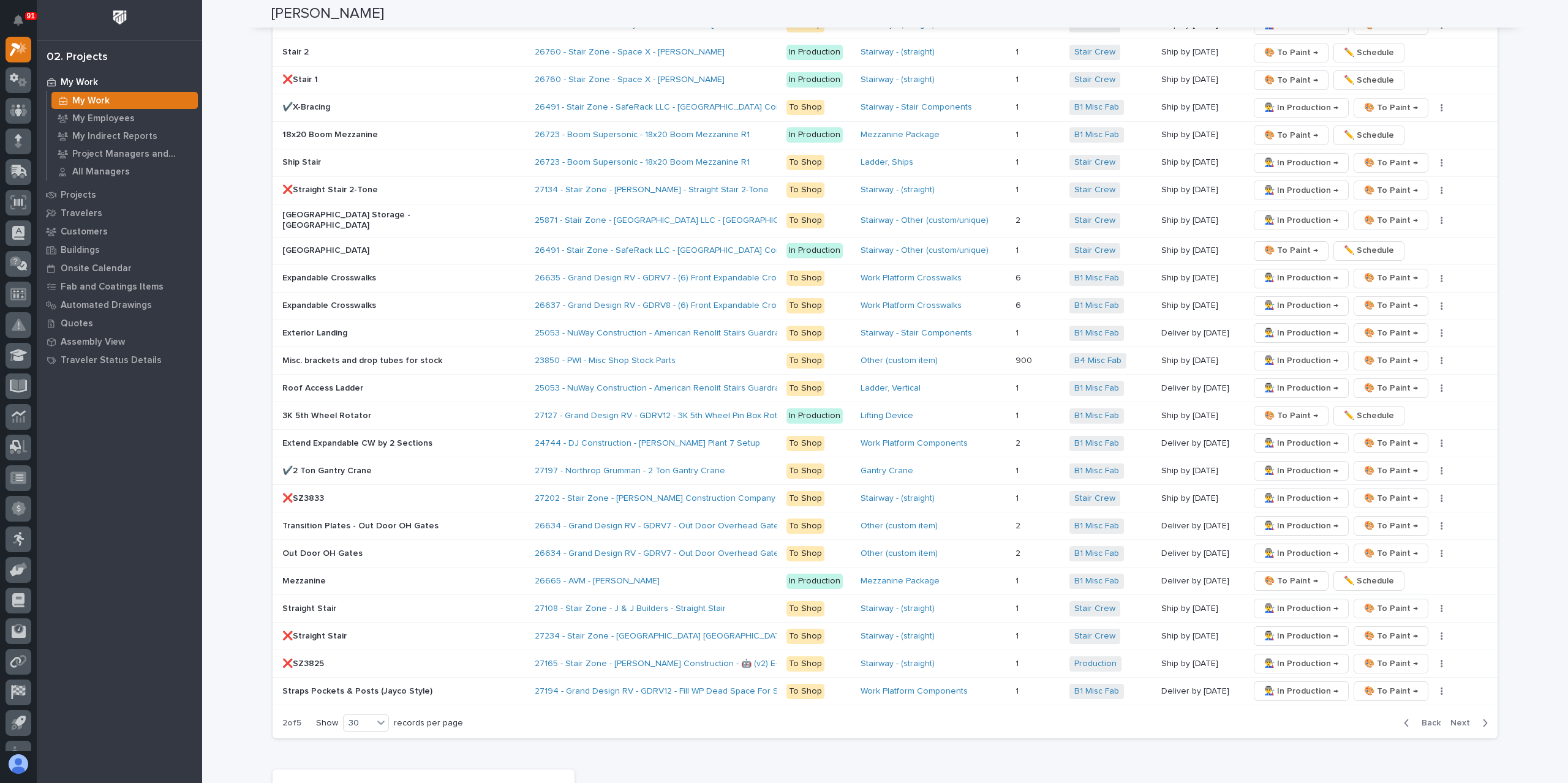
click at [1457, 718] on span "Next" at bounding box center [1463, 723] width 27 height 11
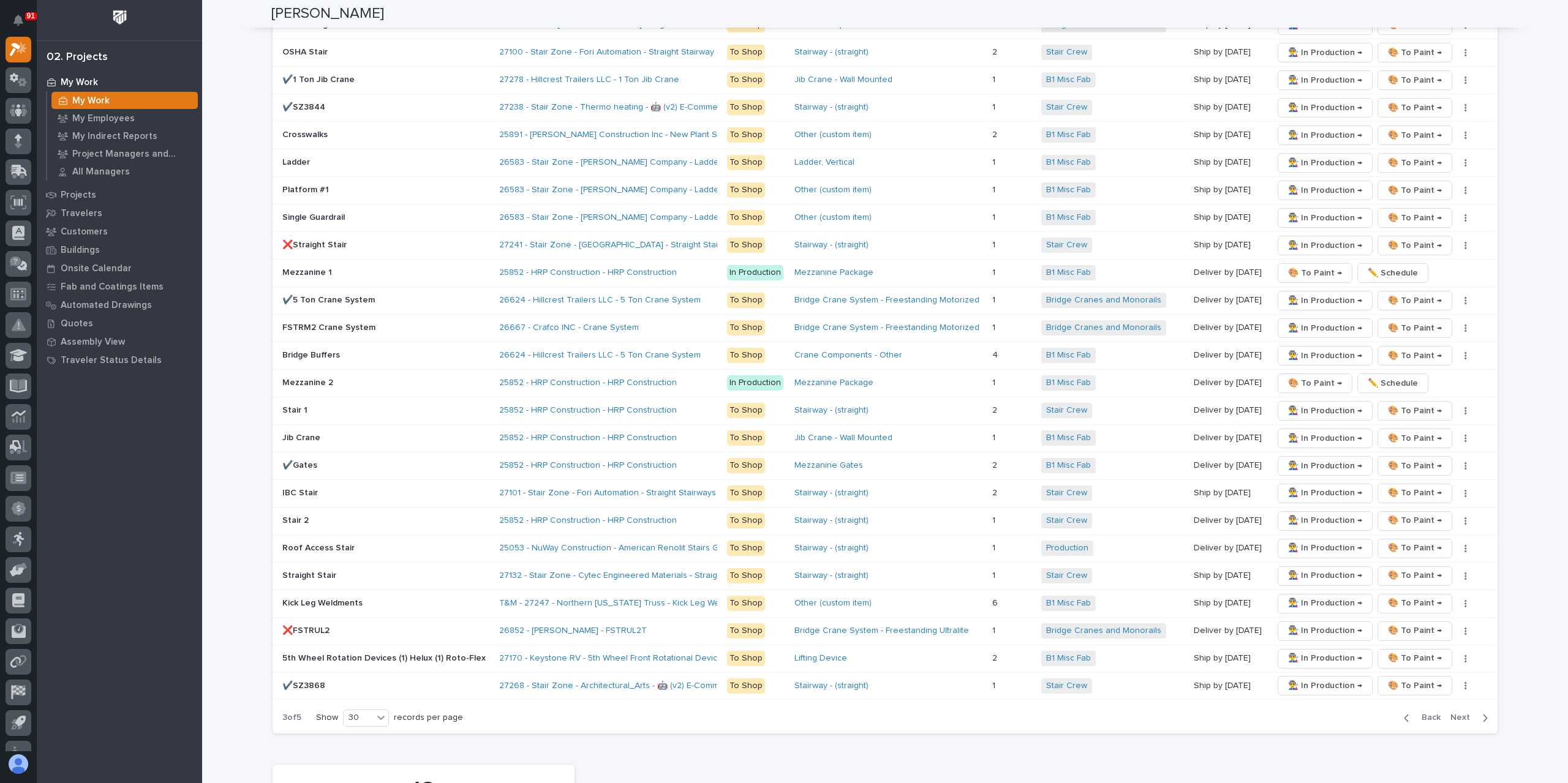
click at [1454, 712] on span "Next" at bounding box center [1463, 717] width 27 height 11
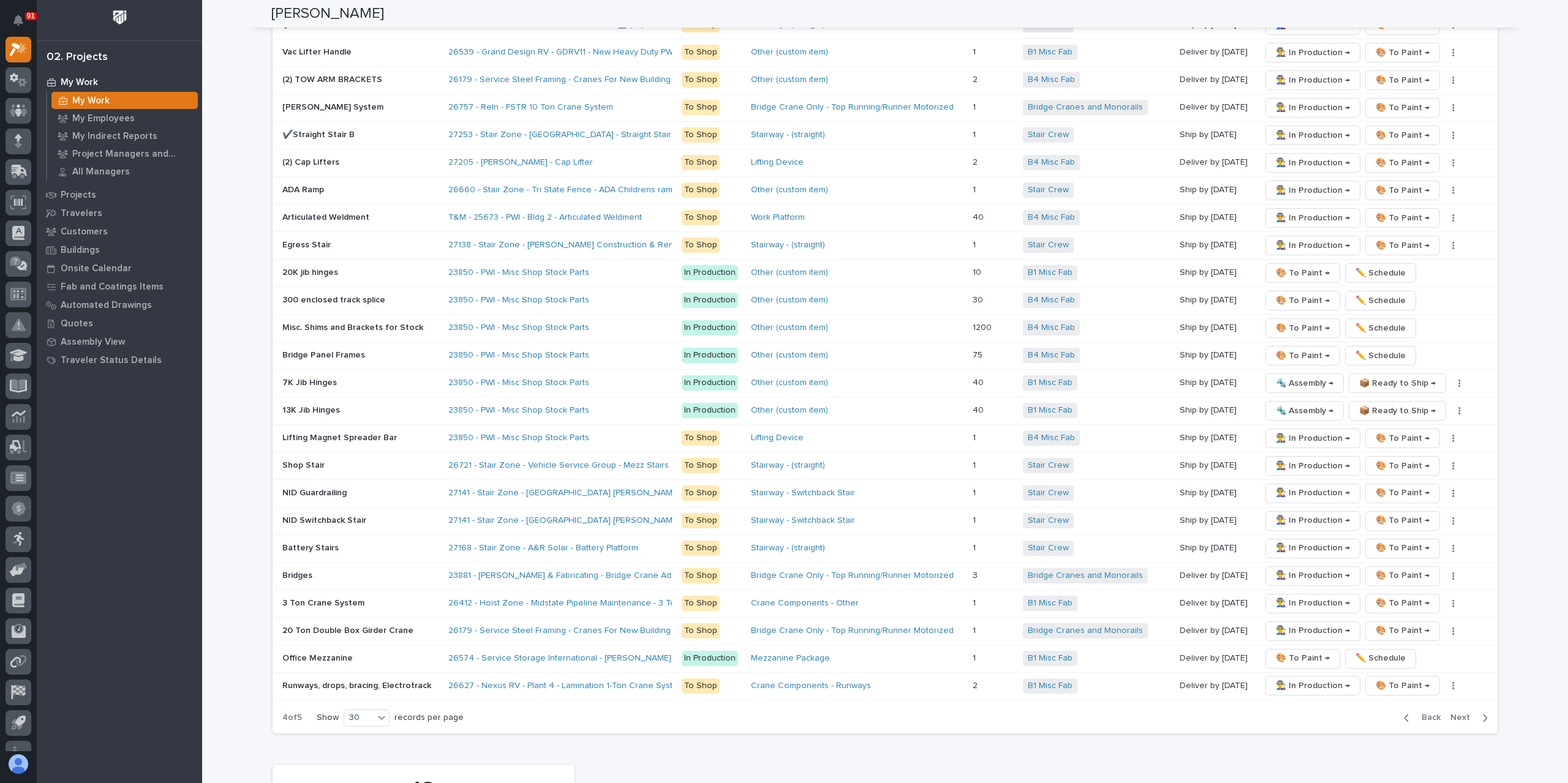
click at [1456, 712] on span "Next" at bounding box center [1463, 717] width 27 height 11
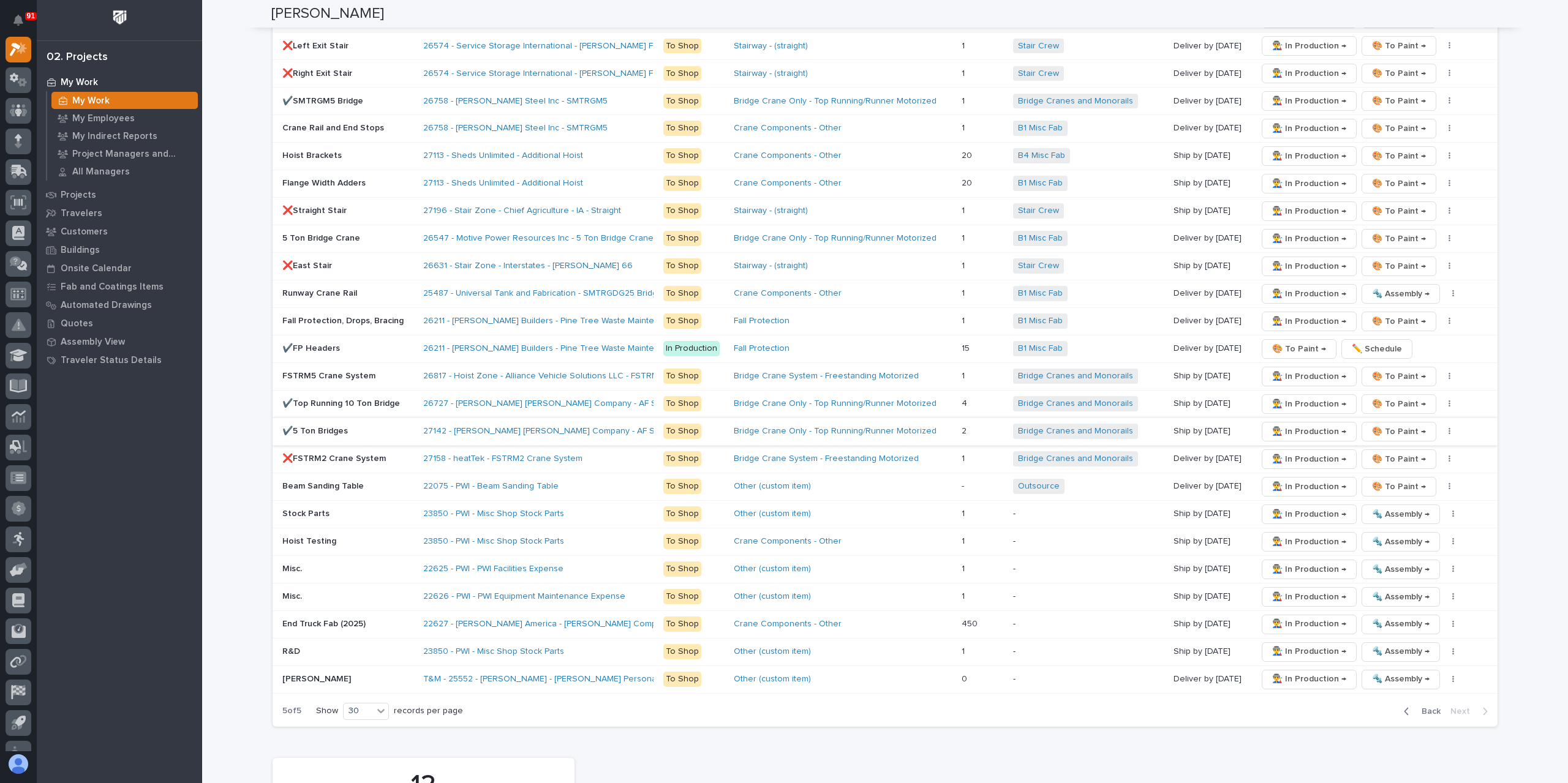
scroll to position [1707, 0]
click at [1427, 705] on span "Back" at bounding box center [1427, 710] width 27 height 11
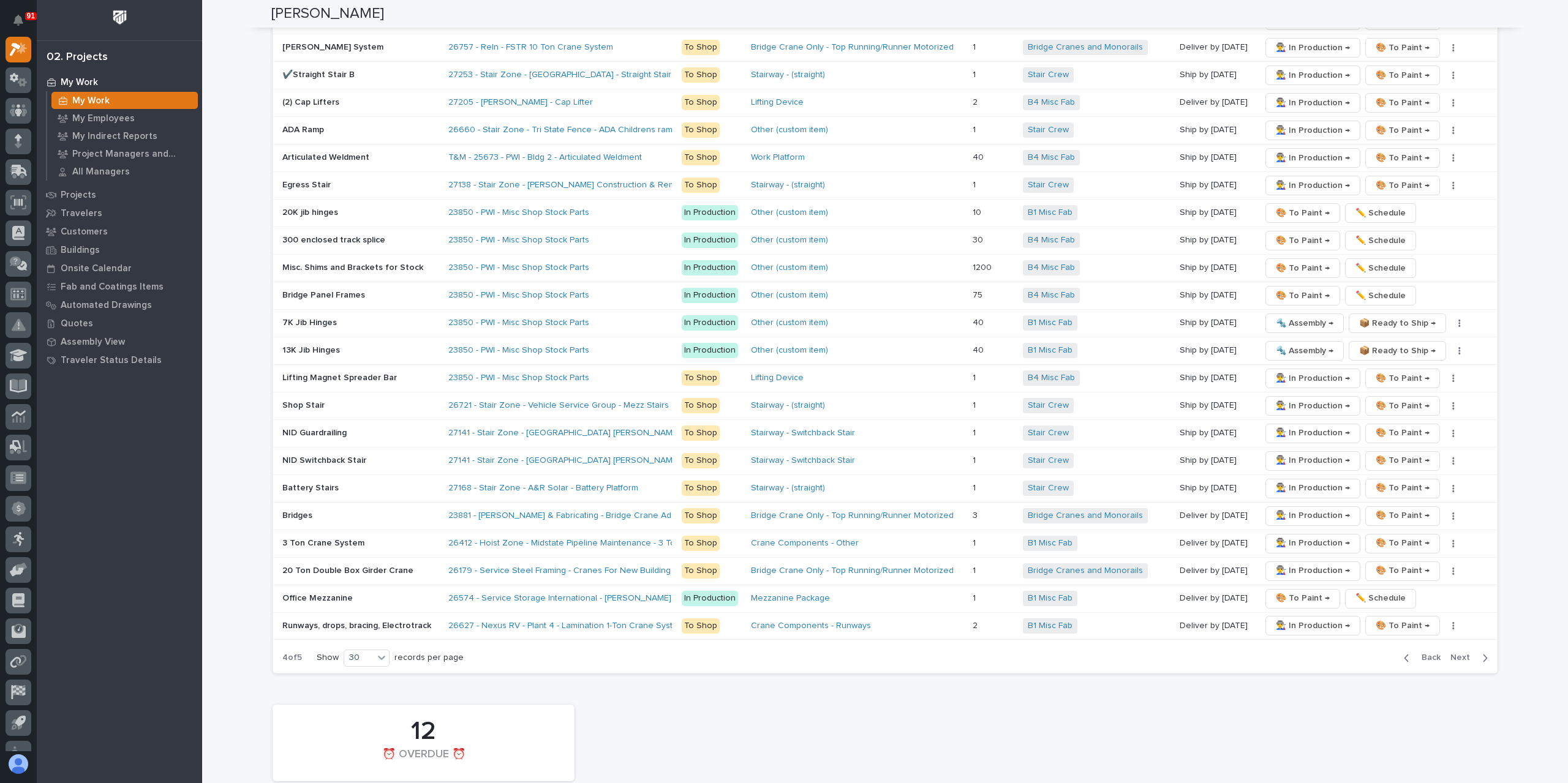
scroll to position [1899, 0]
click at [1427, 651] on span "Back" at bounding box center [1427, 656] width 27 height 11
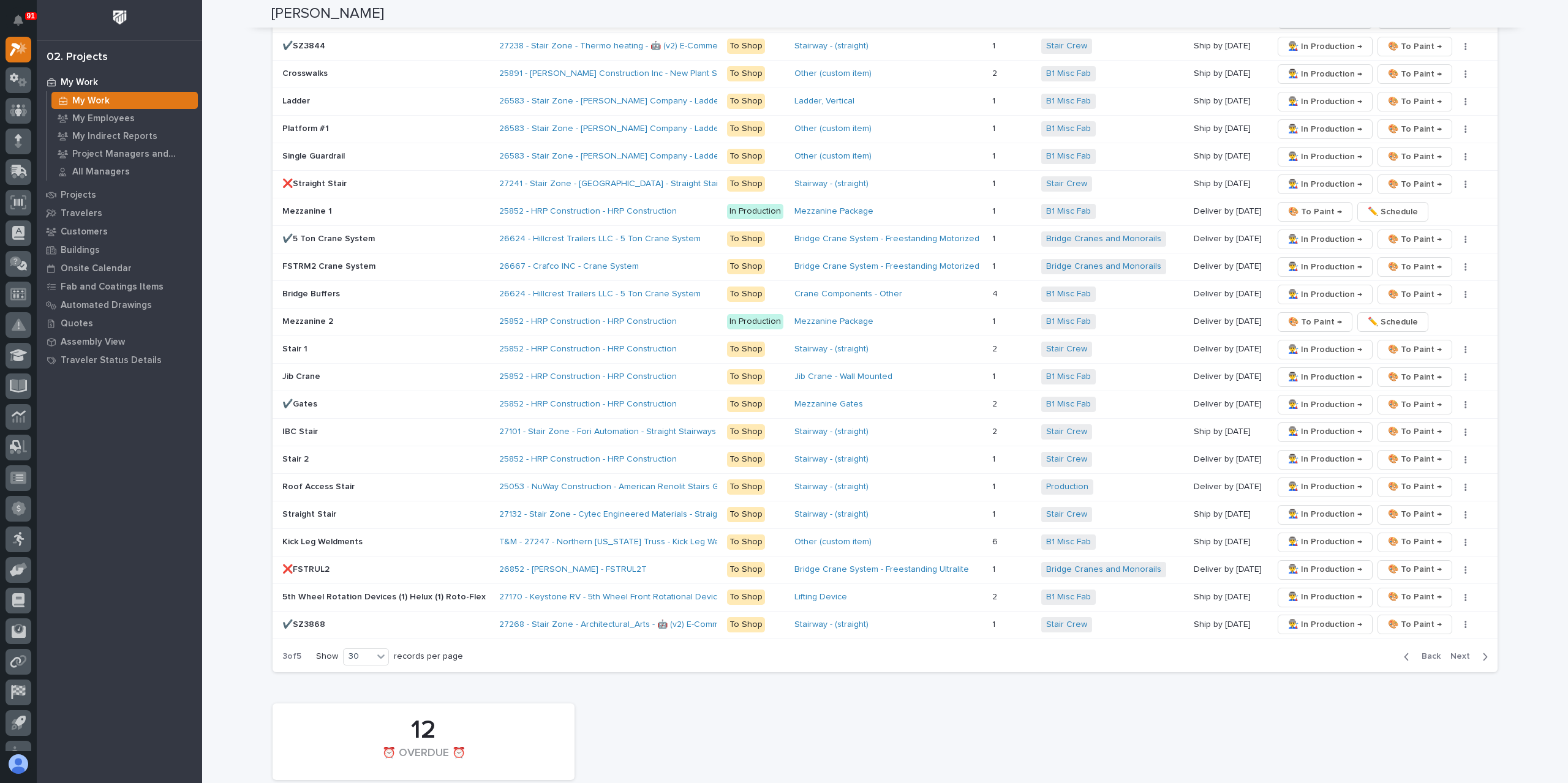
click at [1425, 651] on span "Back" at bounding box center [1427, 656] width 27 height 11
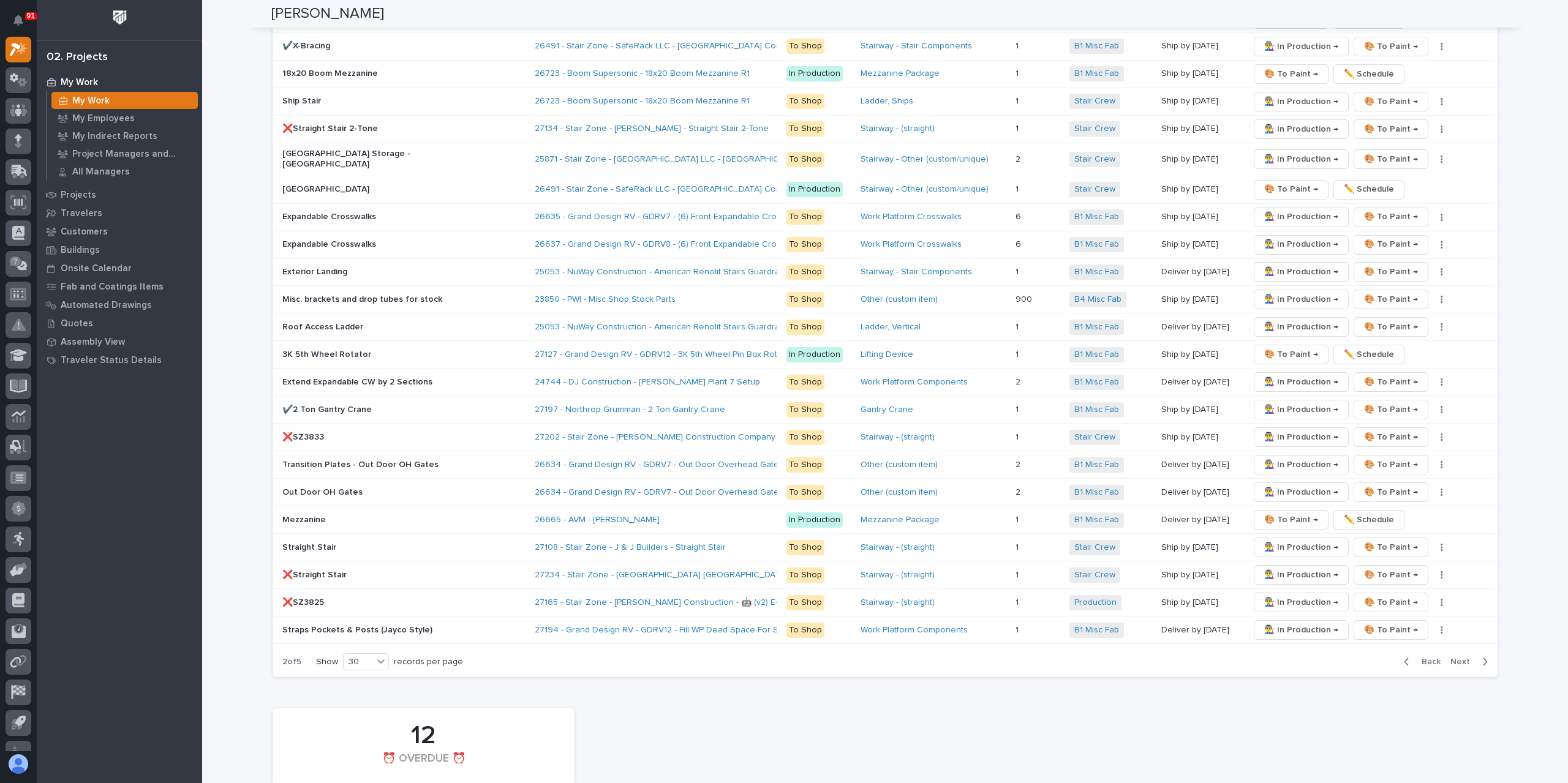
click at [1425, 657] on span "Back" at bounding box center [1427, 662] width 27 height 11
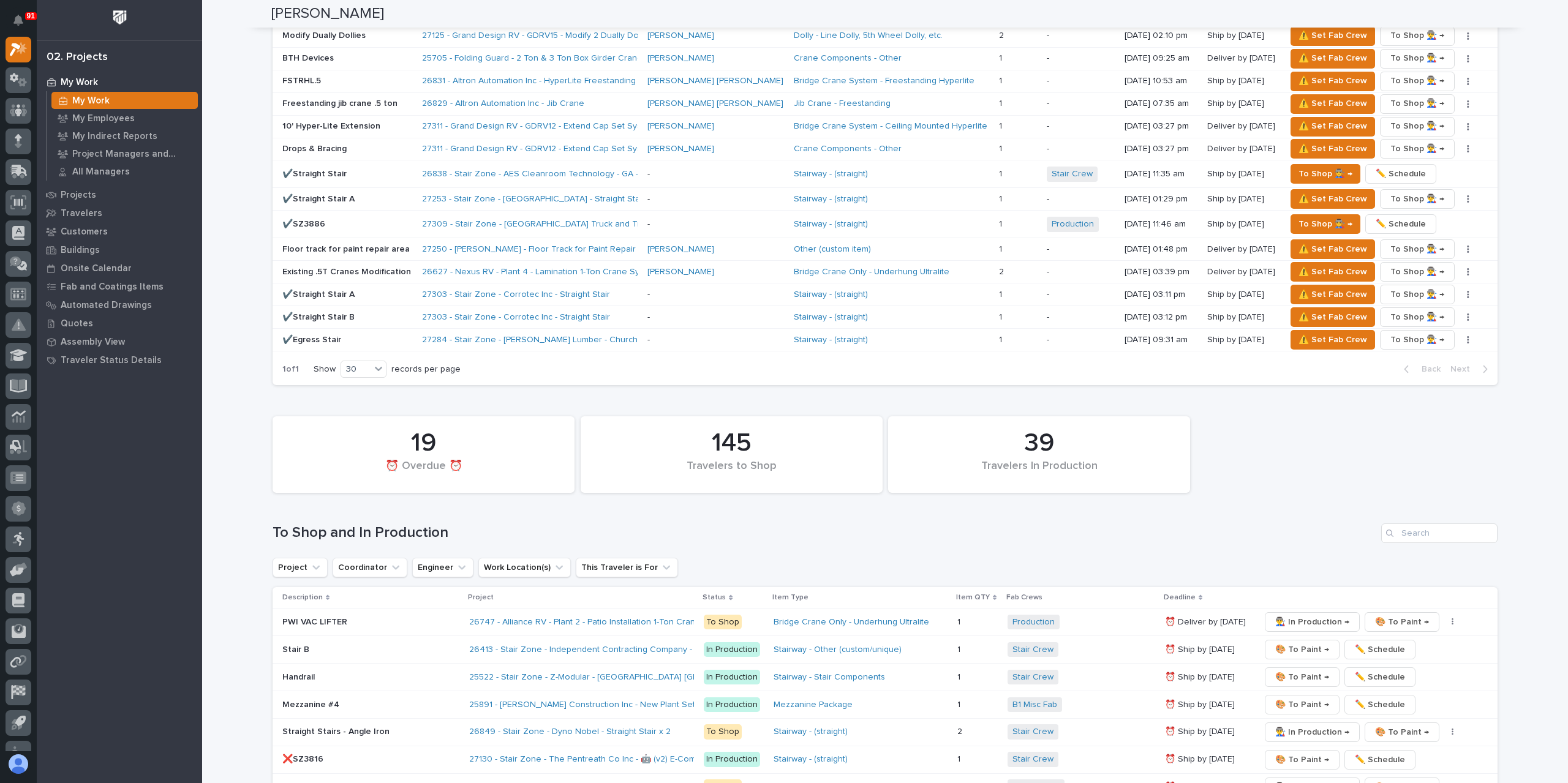
scroll to position [796, 0]
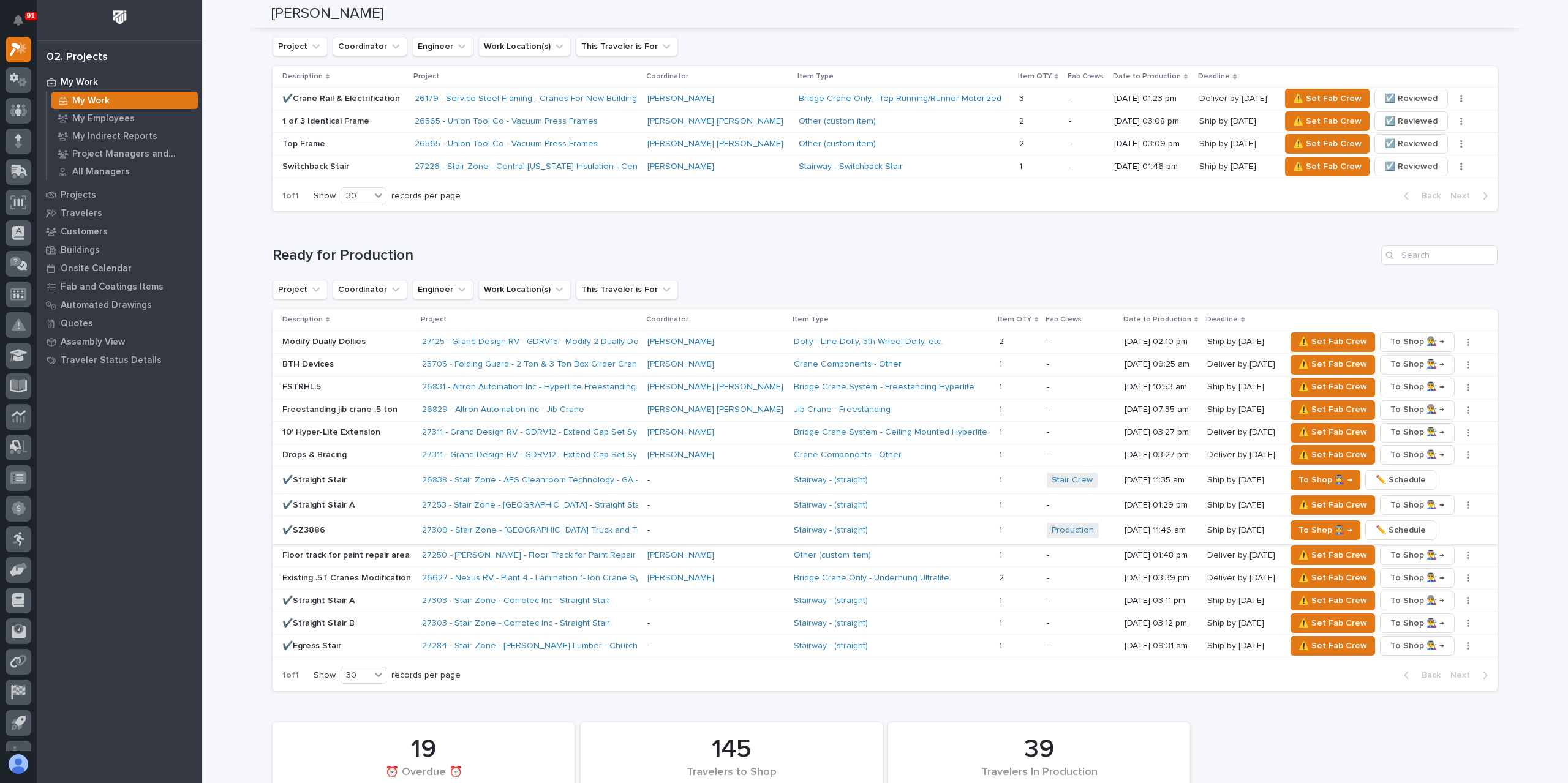
click at [1397, 527] on span "✏️ Schedule" at bounding box center [1400, 530] width 50 height 15
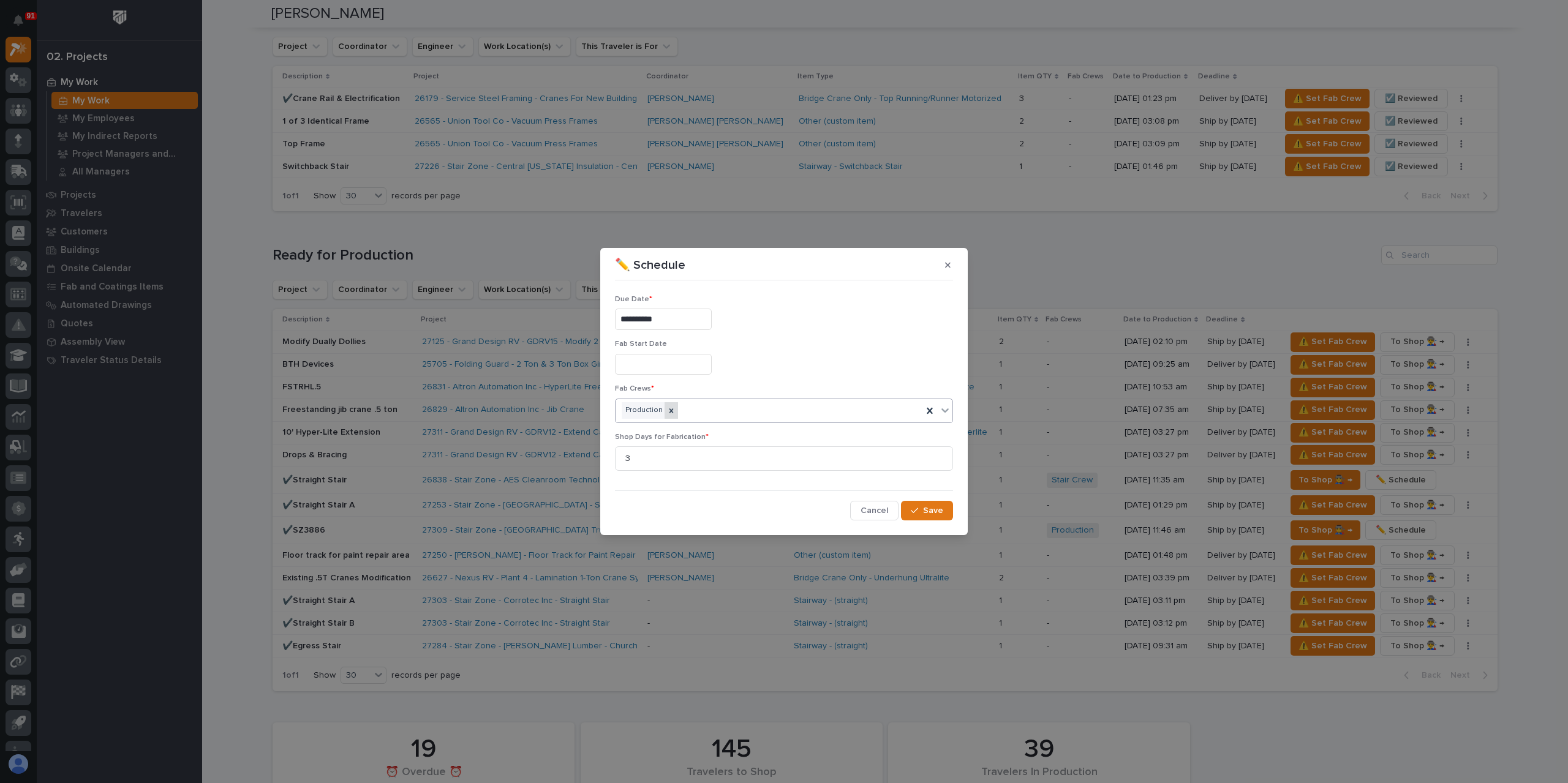
click at [672, 416] on div at bounding box center [671, 411] width 14 height 17
click at [677, 412] on div "Select..." at bounding box center [776, 411] width 322 height 20
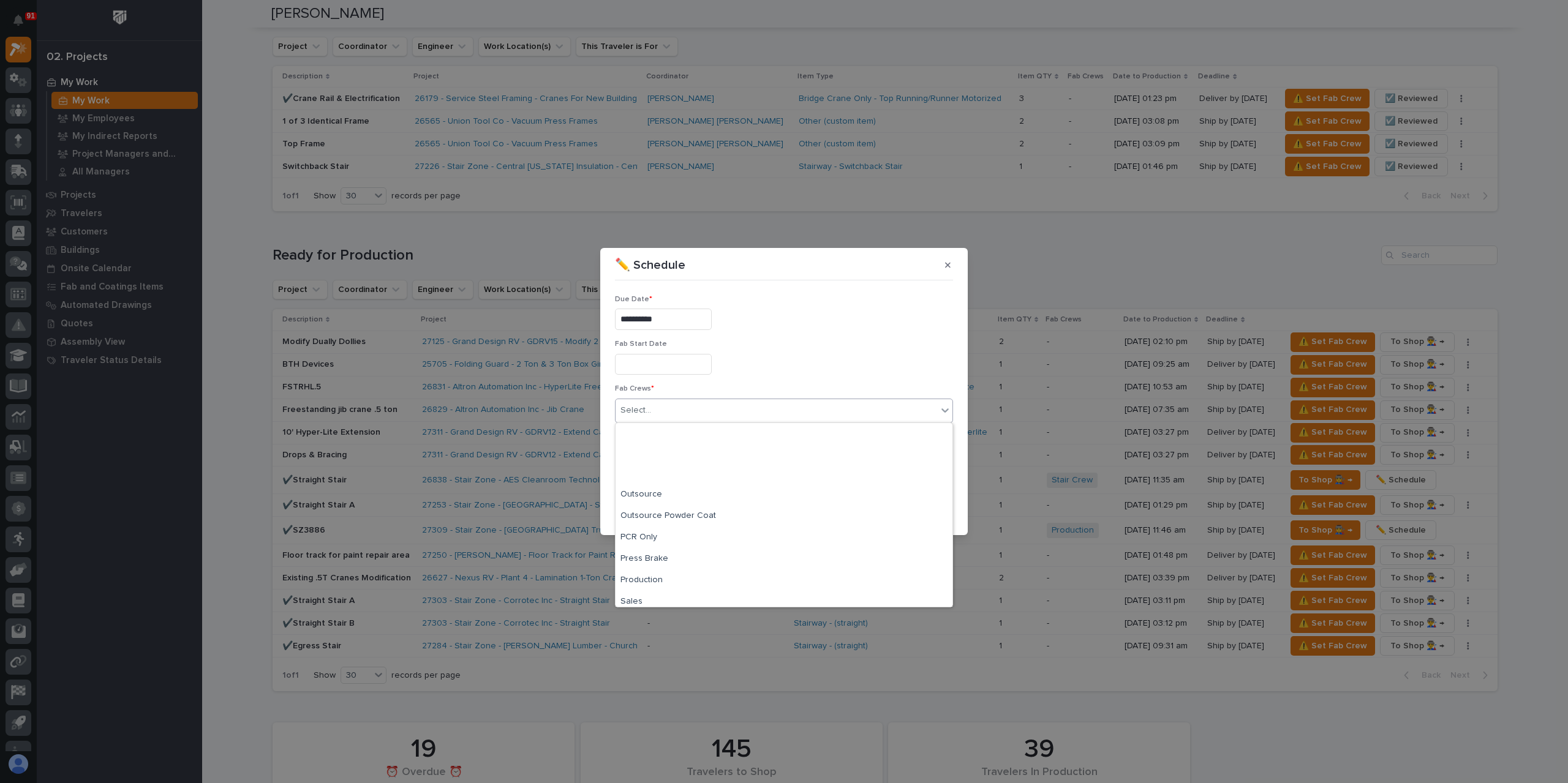
scroll to position [288, 0]
click at [666, 510] on div "Stair Crew" at bounding box center [783, 510] width 337 height 22
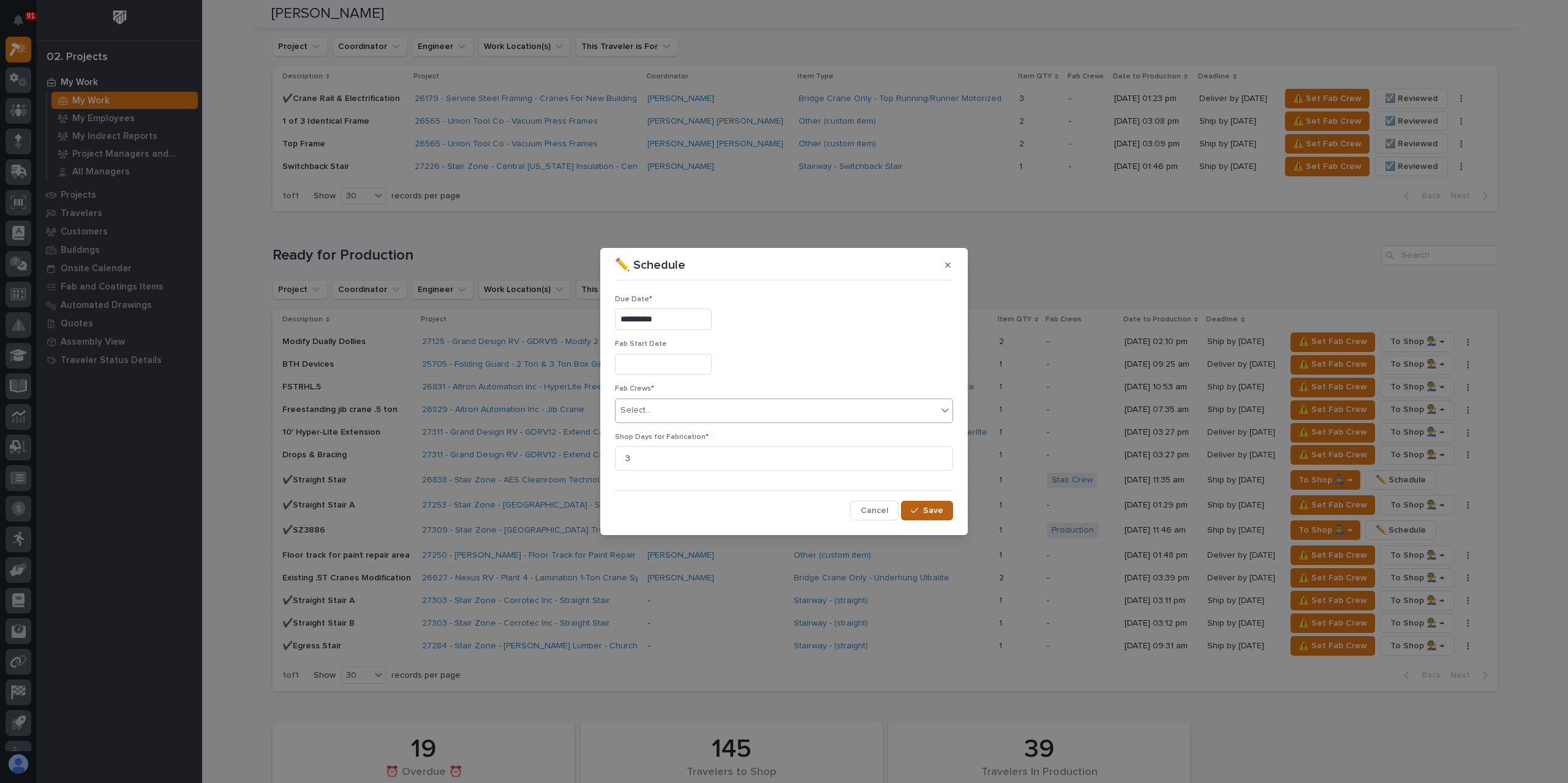
click at [912, 514] on button "Save" at bounding box center [926, 510] width 52 height 20
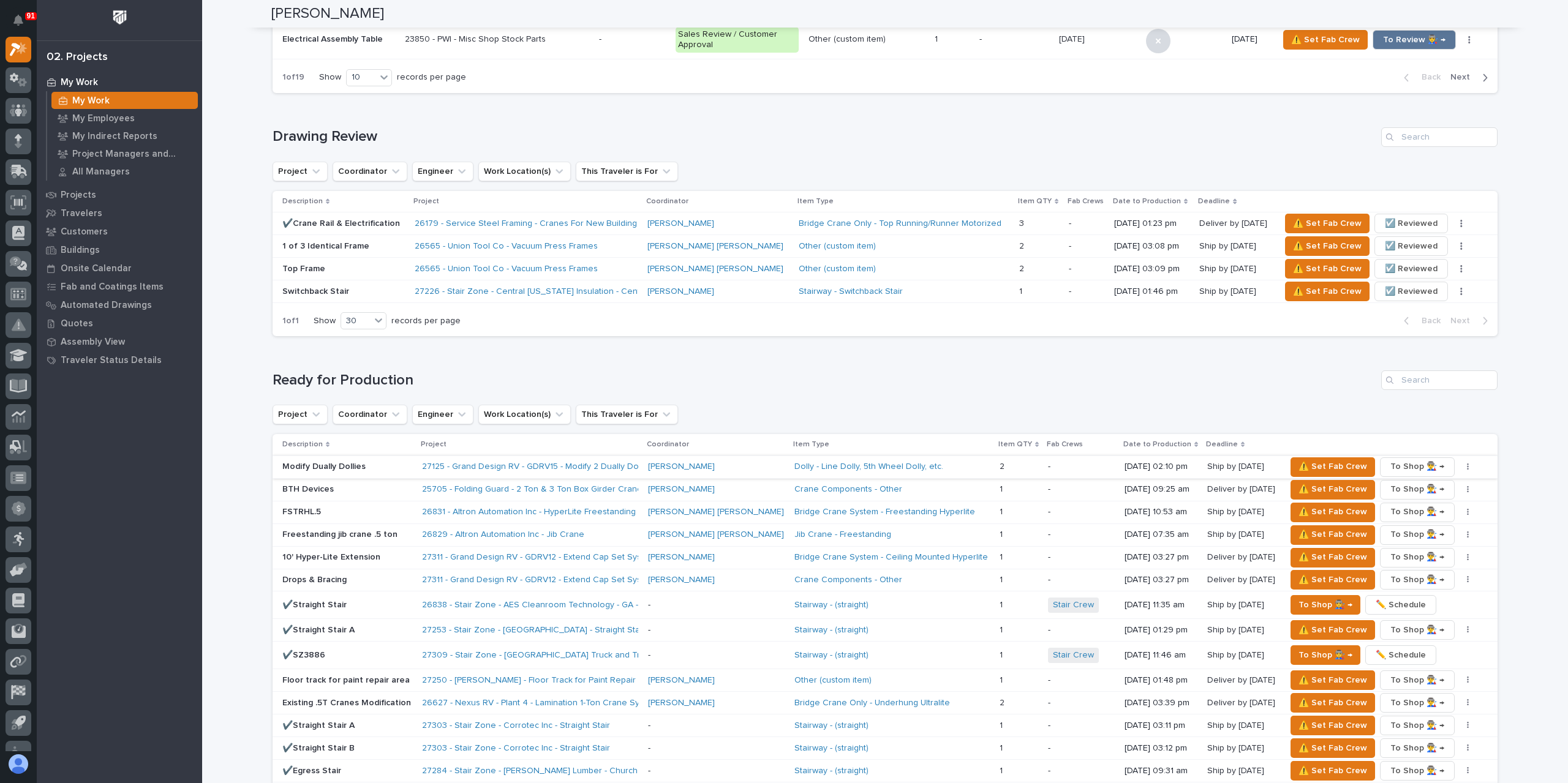
scroll to position [673, 0]
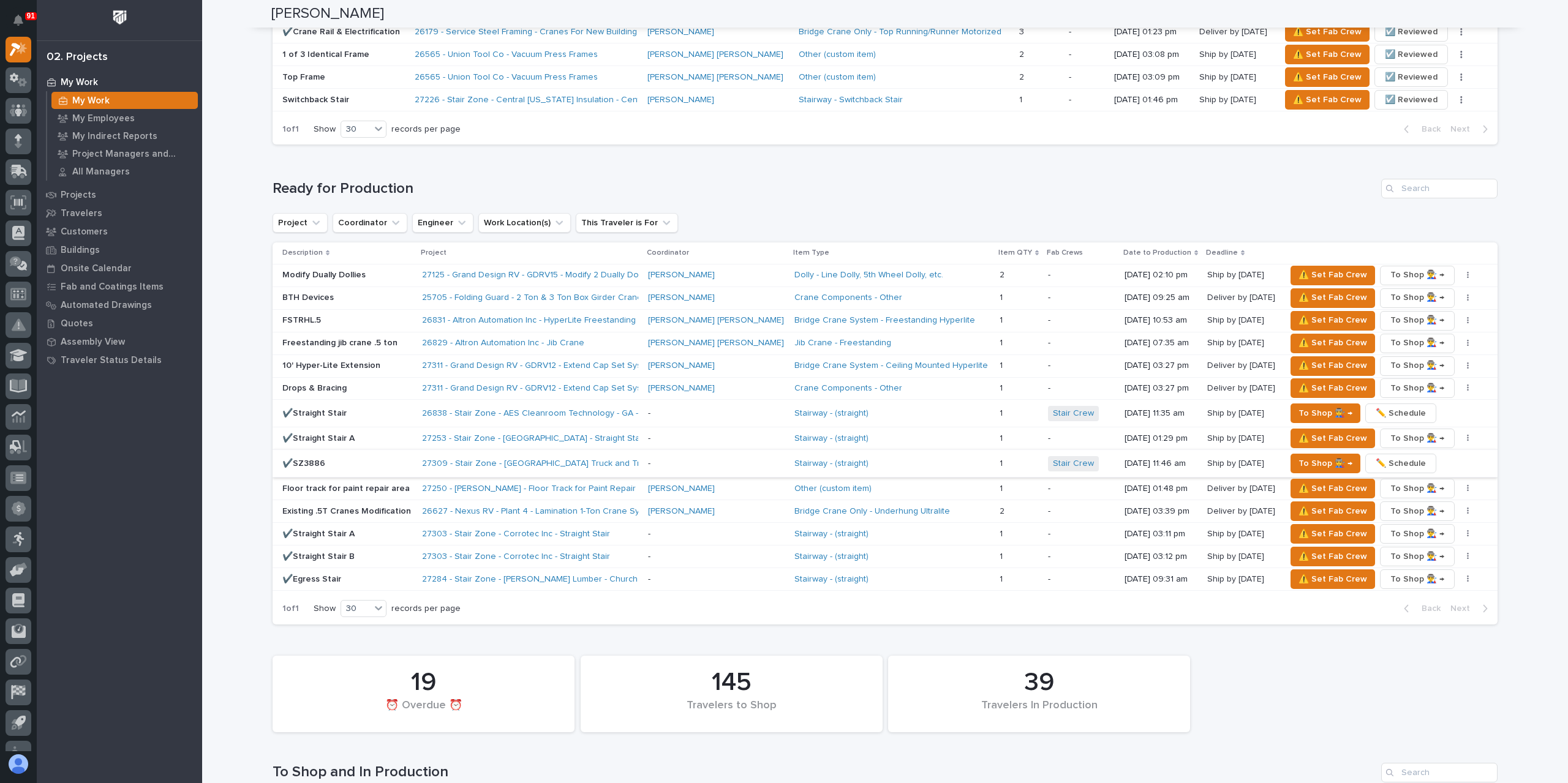
scroll to position [796, 0]
